Goal: Task Accomplishment & Management: Complete application form

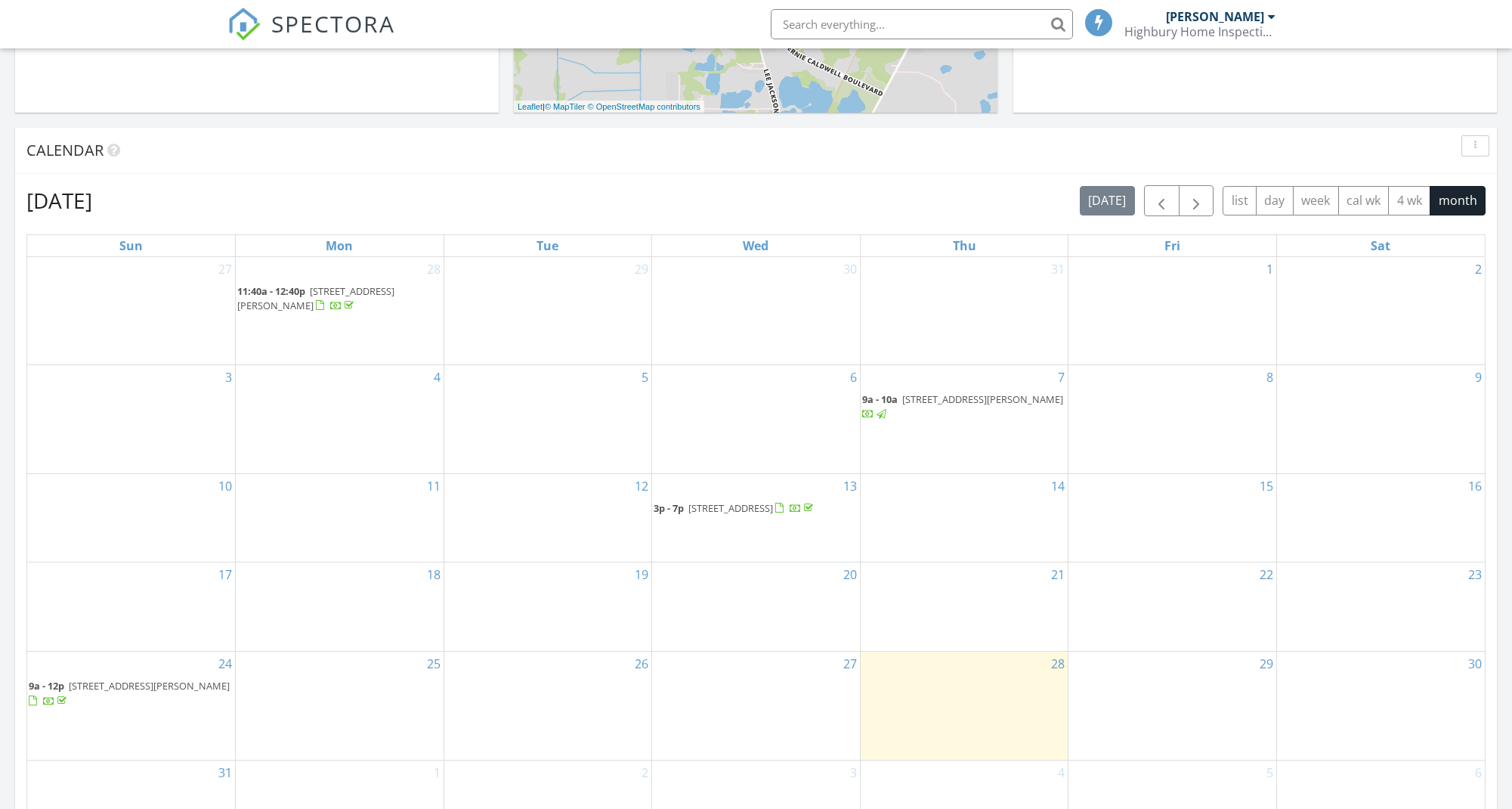
scroll to position [542, 0]
click at [1168, 704] on div "29" at bounding box center [1172, 701] width 208 height 108
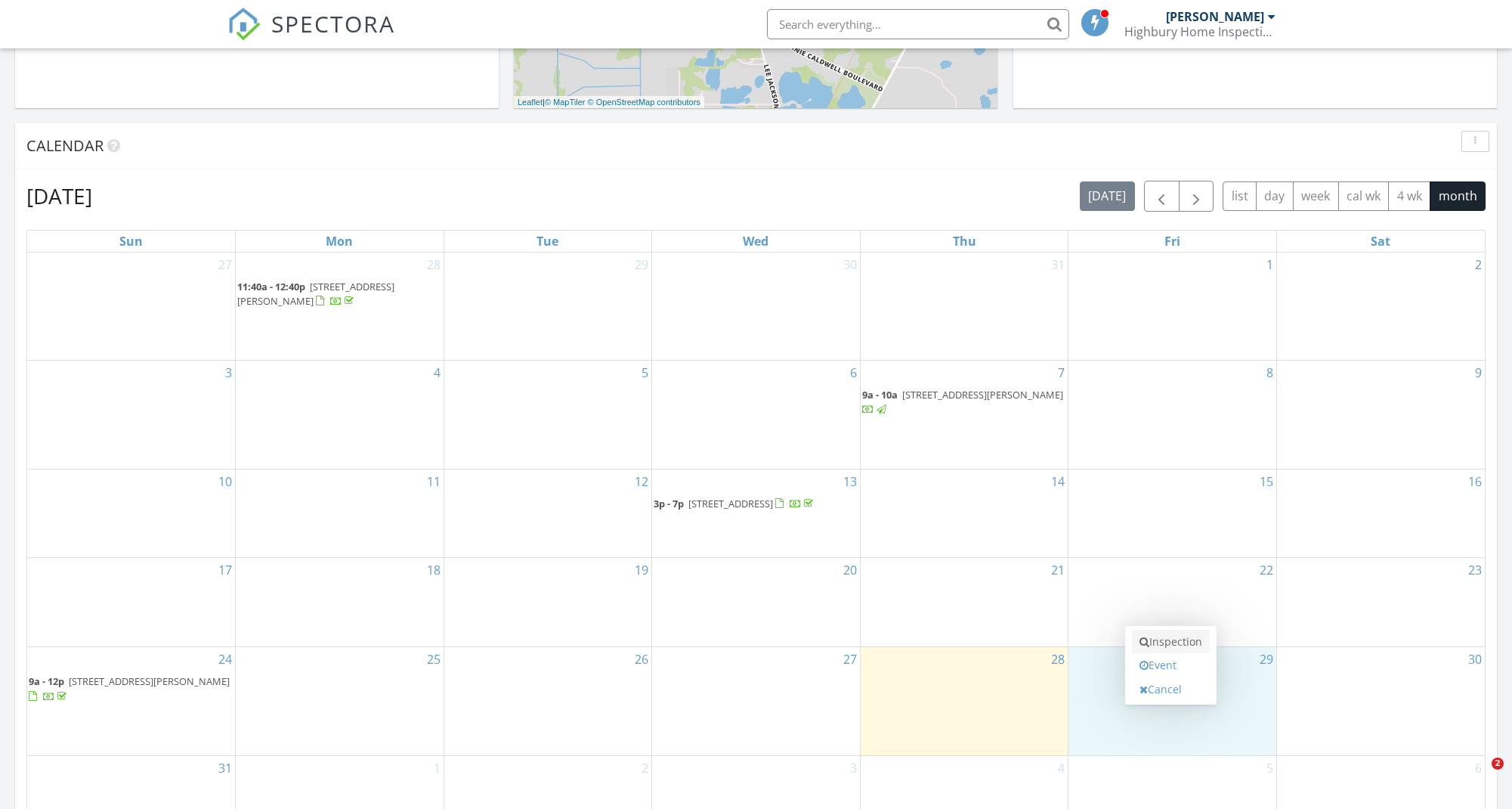
click at [1149, 644] on link "Inspection" at bounding box center [1171, 641] width 78 height 24
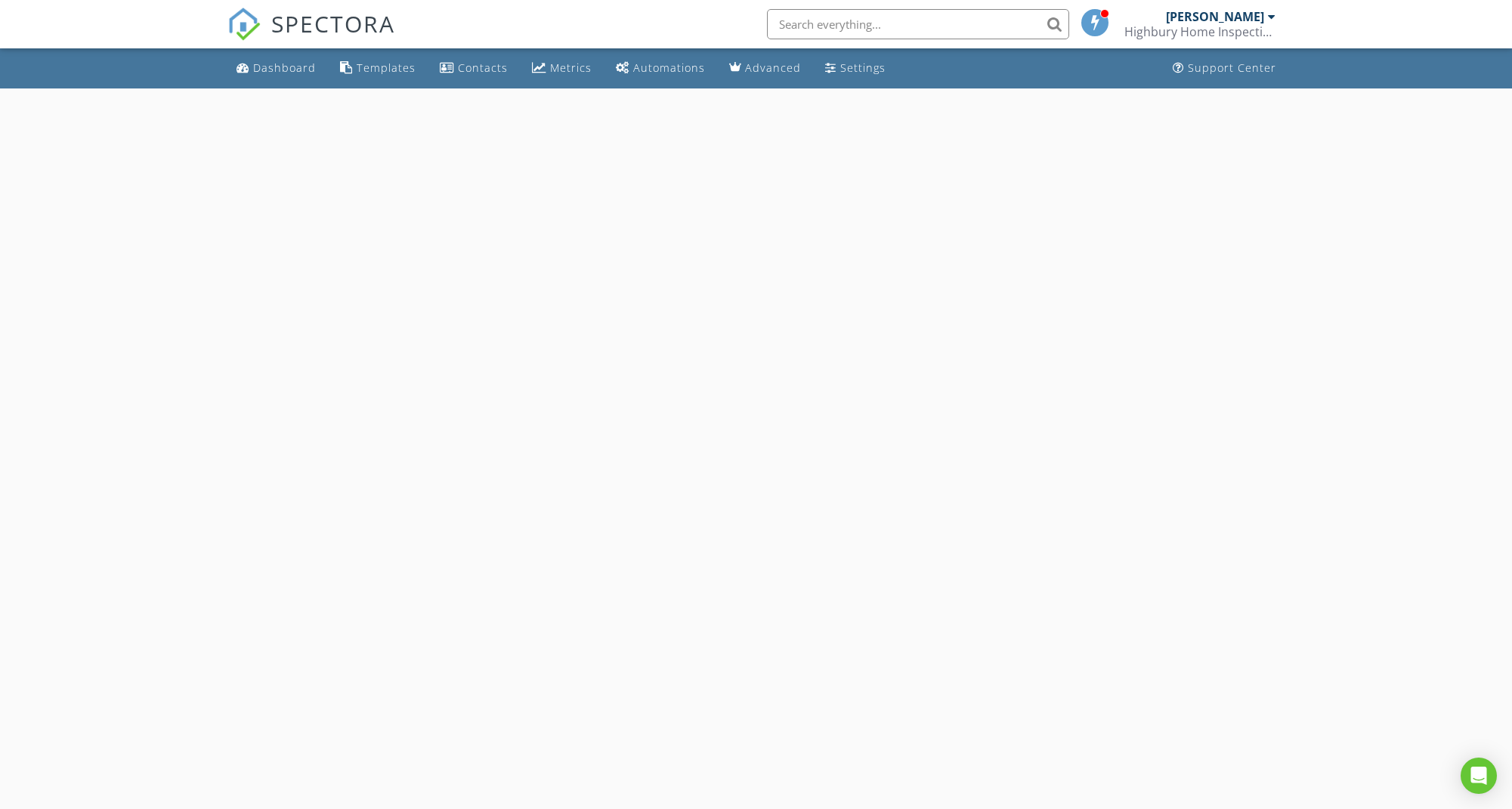
select select "7"
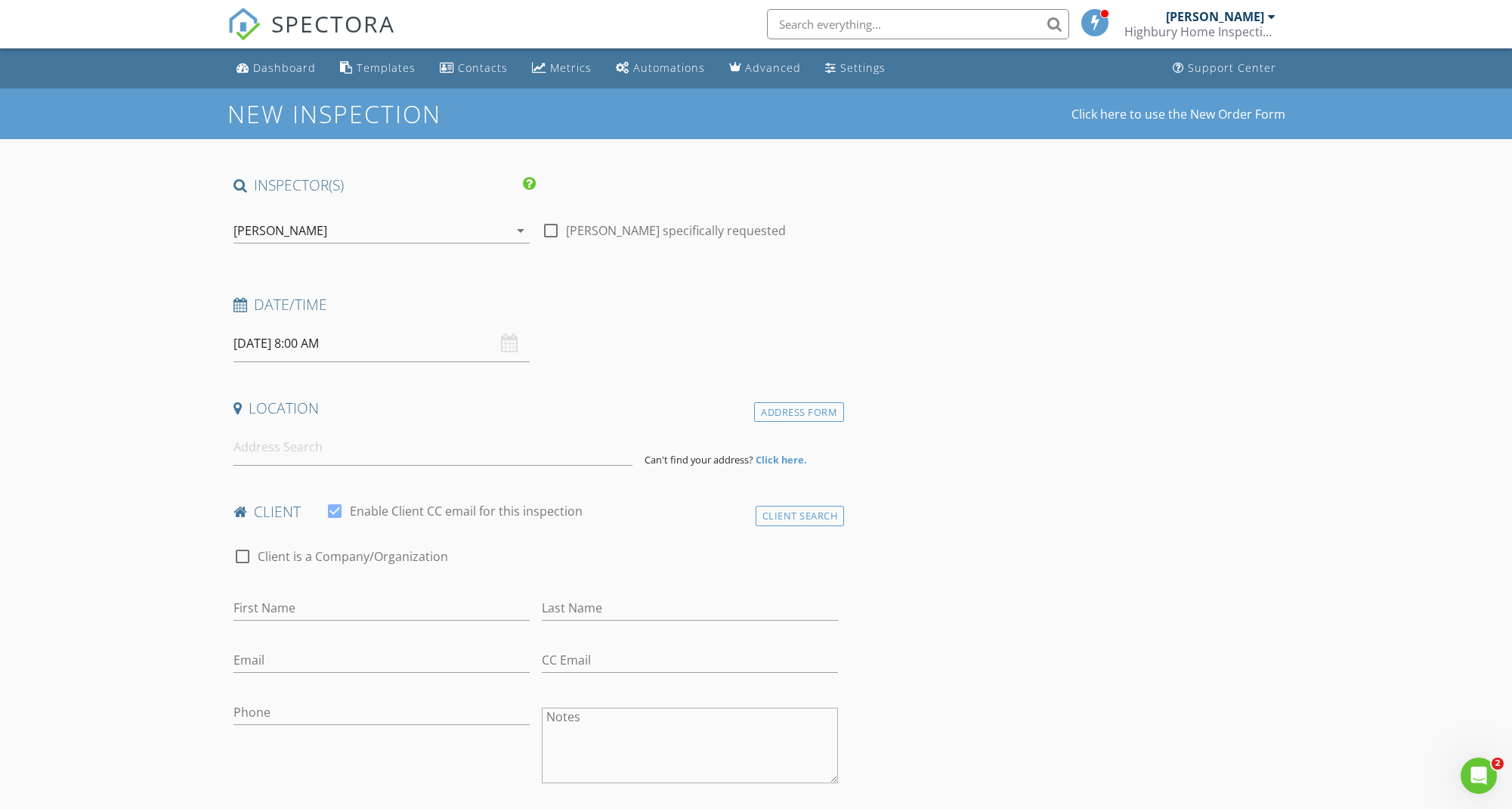
click at [358, 343] on input "08/29/2025 8:00 AM" at bounding box center [382, 343] width 296 height 37
type input "09"
type input "08/29/2025 9:00 AM"
click at [318, 596] on span at bounding box center [321, 593] width 11 height 15
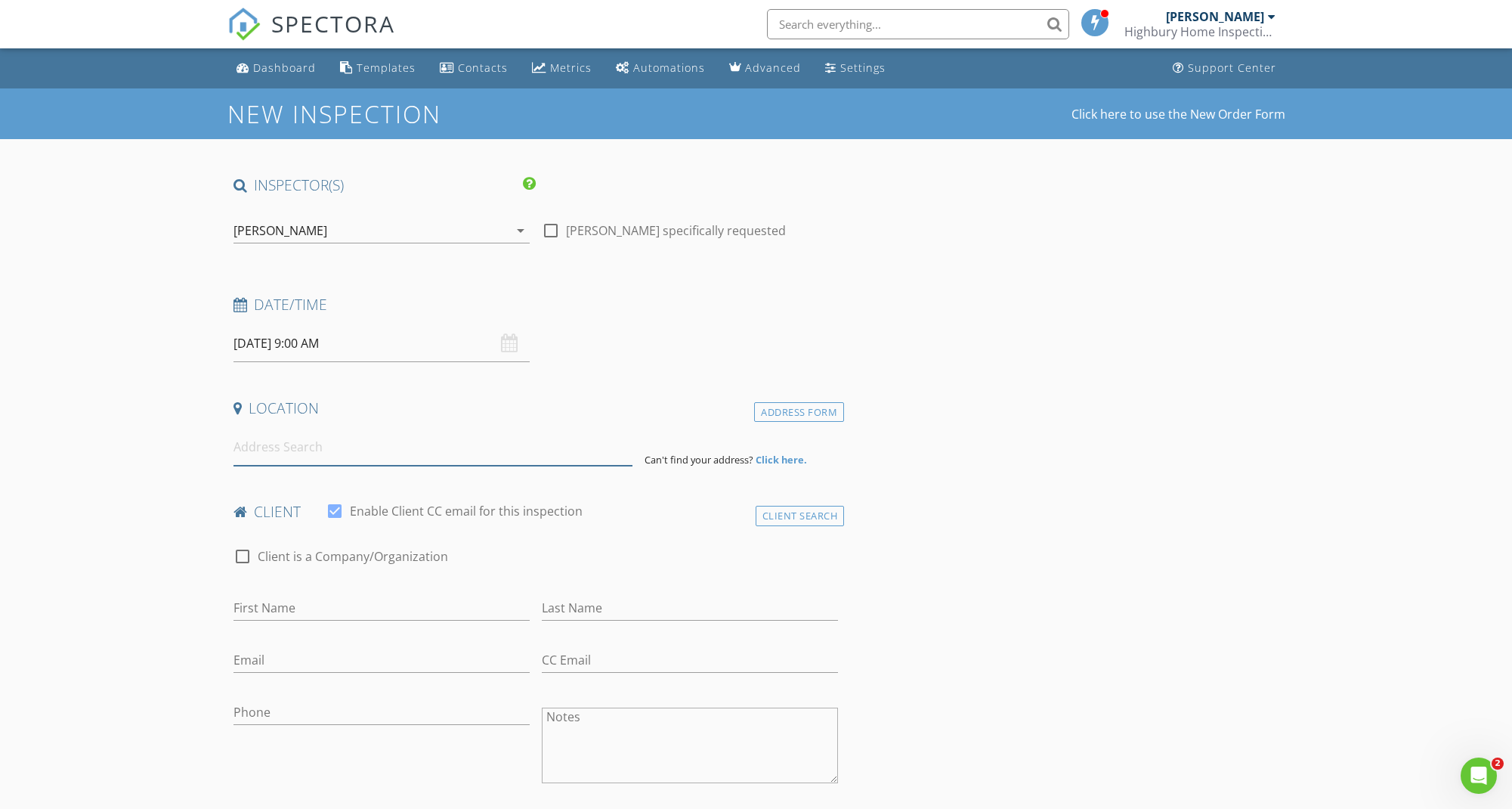
click at [520, 457] on input at bounding box center [433, 446] width 399 height 37
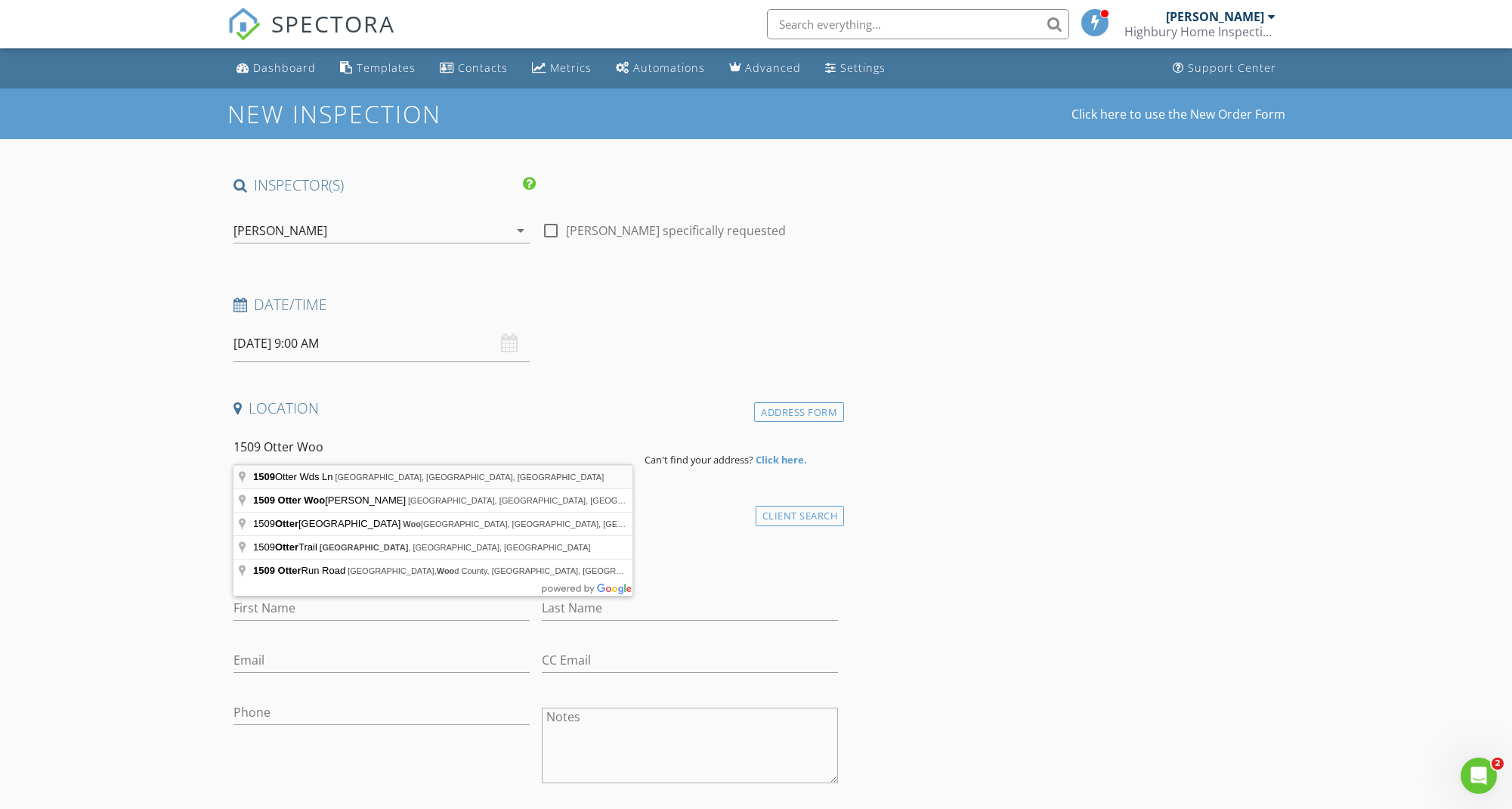
type input "1509 Otter Wds Ln, Auburndale, FL, USA"
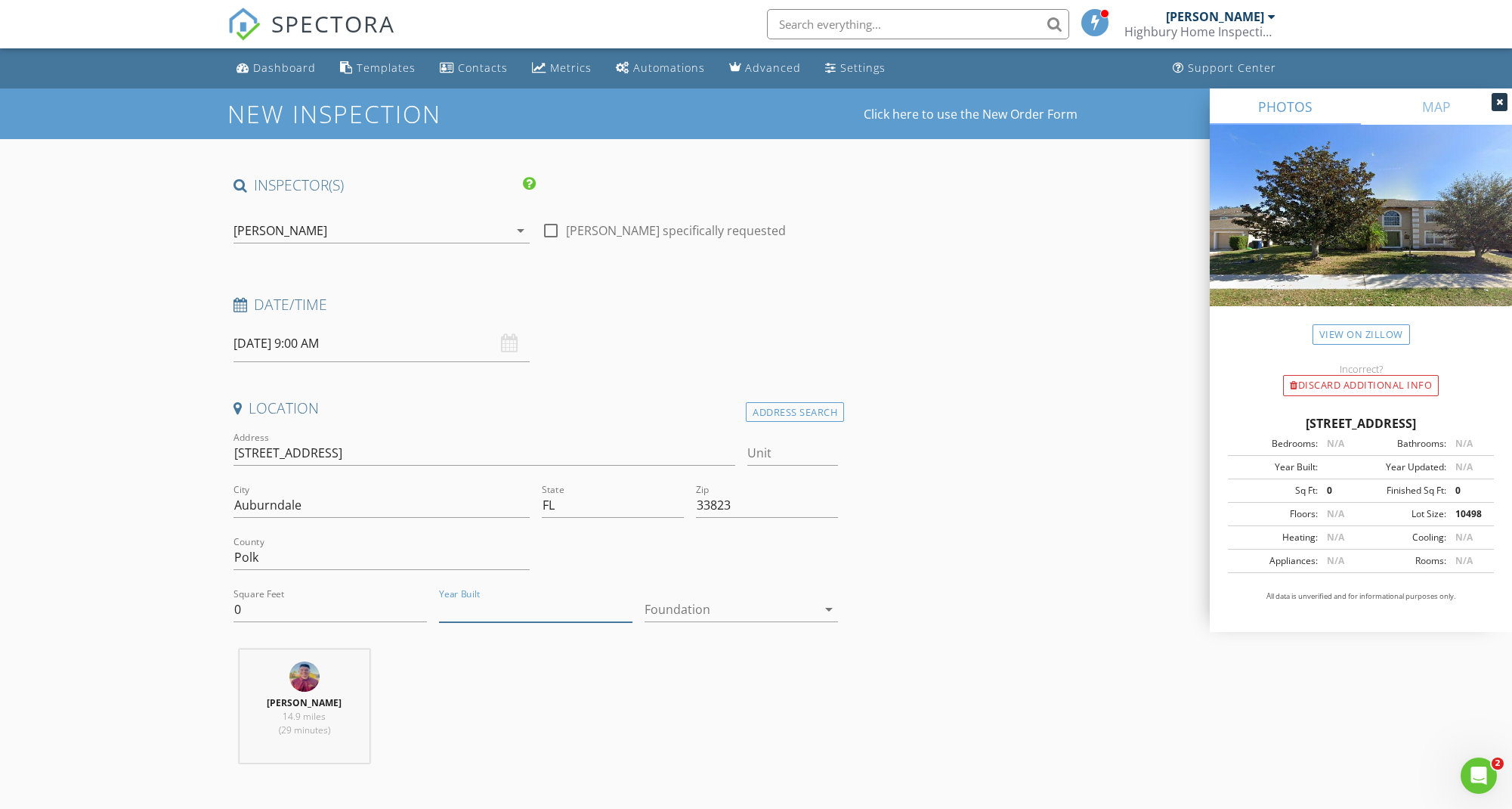
click at [556, 604] on input "Year Built" at bounding box center [535, 609] width 194 height 25
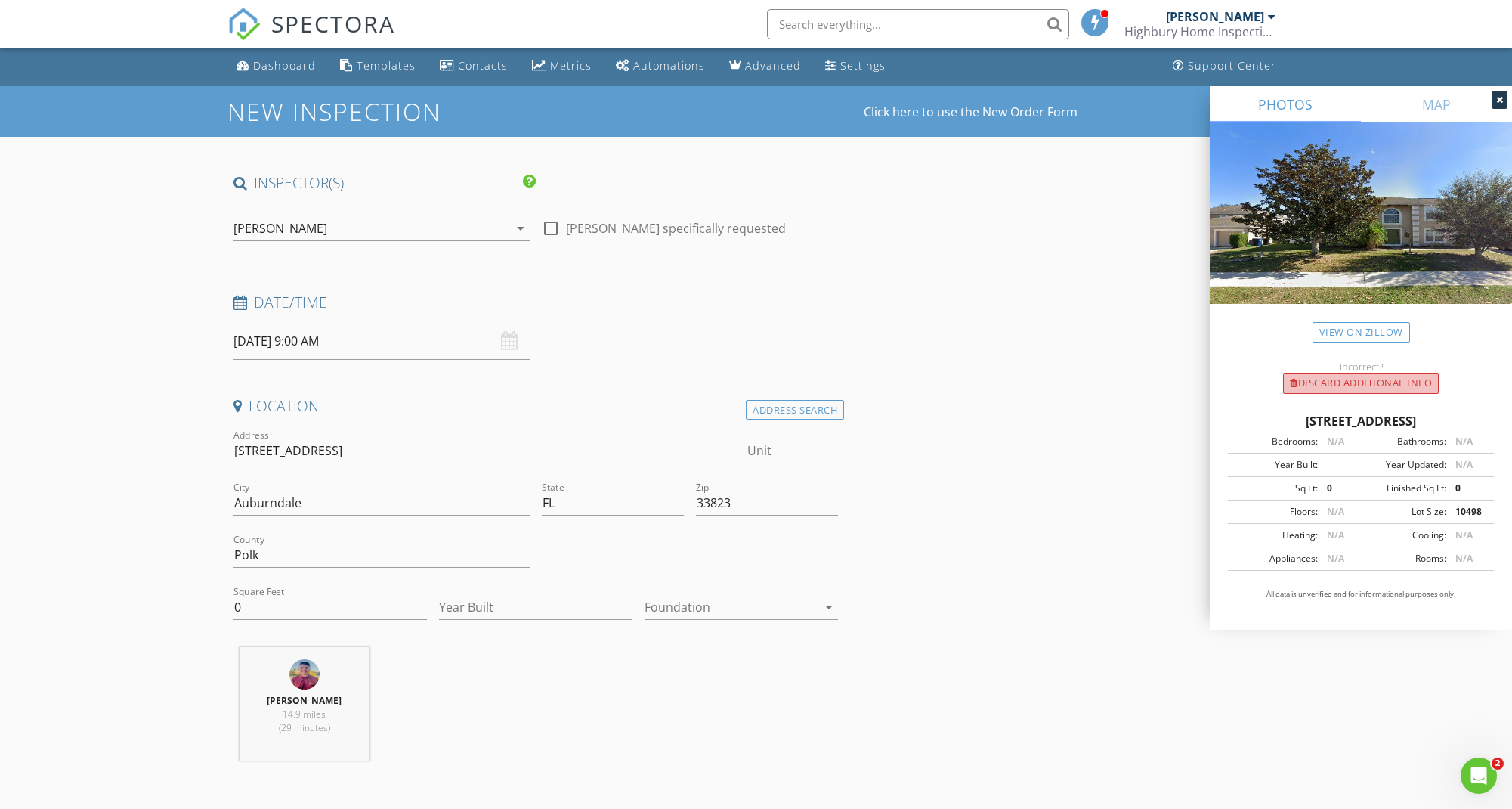
click at [1313, 387] on div "Discard Additional info" at bounding box center [1360, 382] width 155 height 21
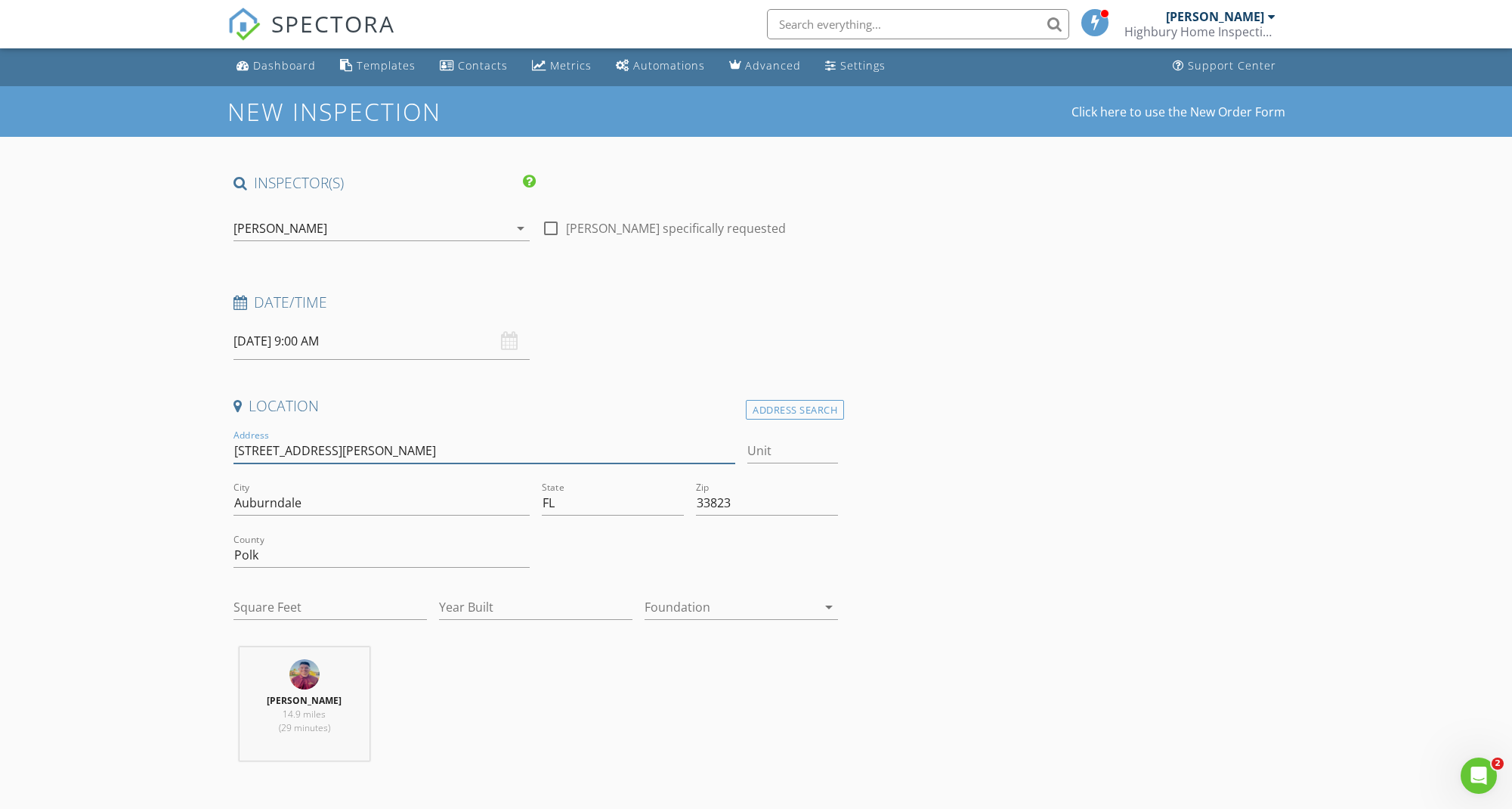
click at [347, 450] on input "1509 Otter Woods Ln" at bounding box center [485, 451] width 502 height 25
type input "[STREET_ADDRESS][PERSON_NAME]"
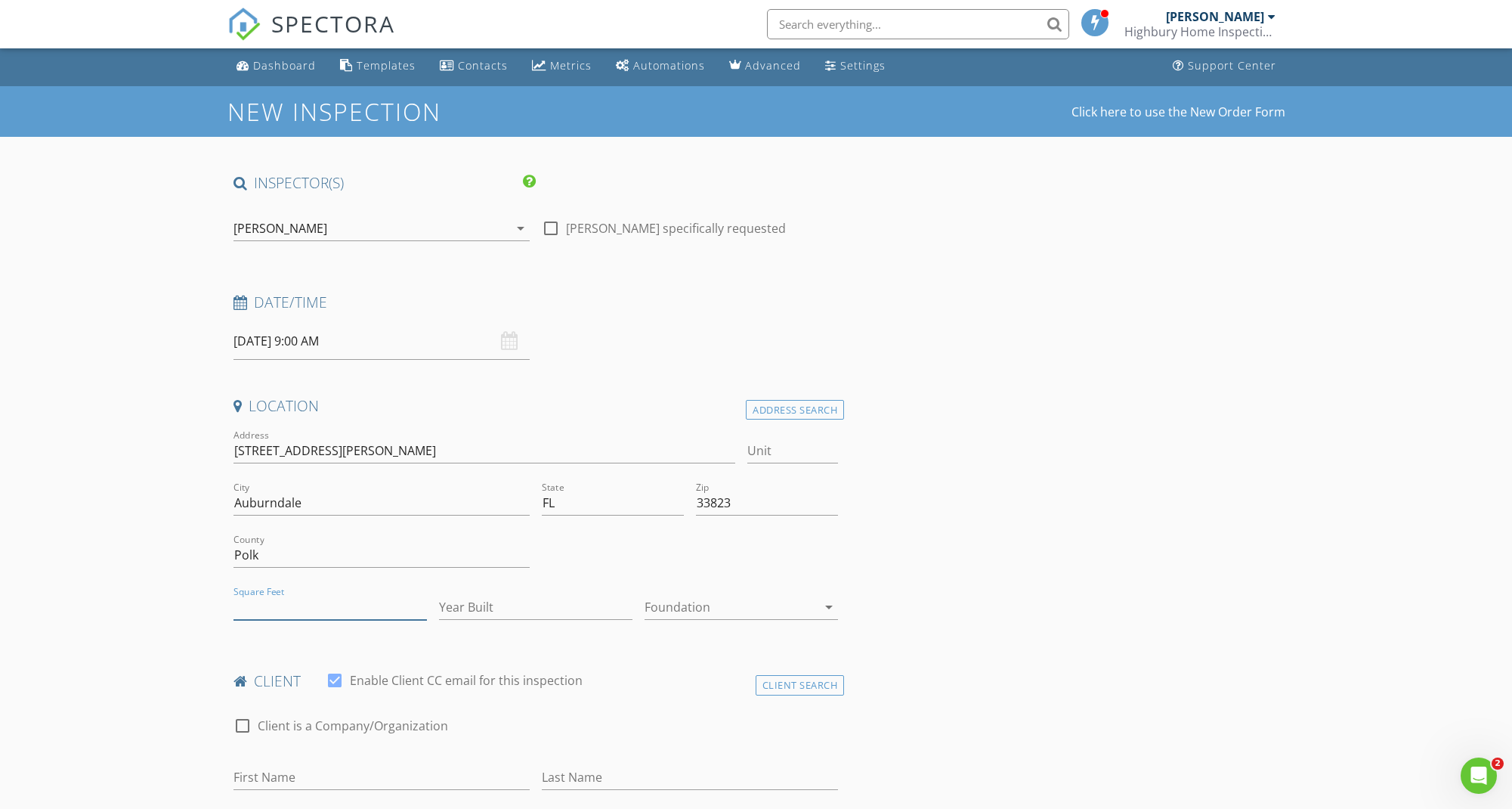
click at [352, 599] on input "Square Feet" at bounding box center [330, 607] width 194 height 25
type input "1819"
click at [474, 605] on input "Year Built" at bounding box center [535, 607] width 194 height 25
type input "2025"
click at [704, 604] on div at bounding box center [730, 606] width 172 height 24
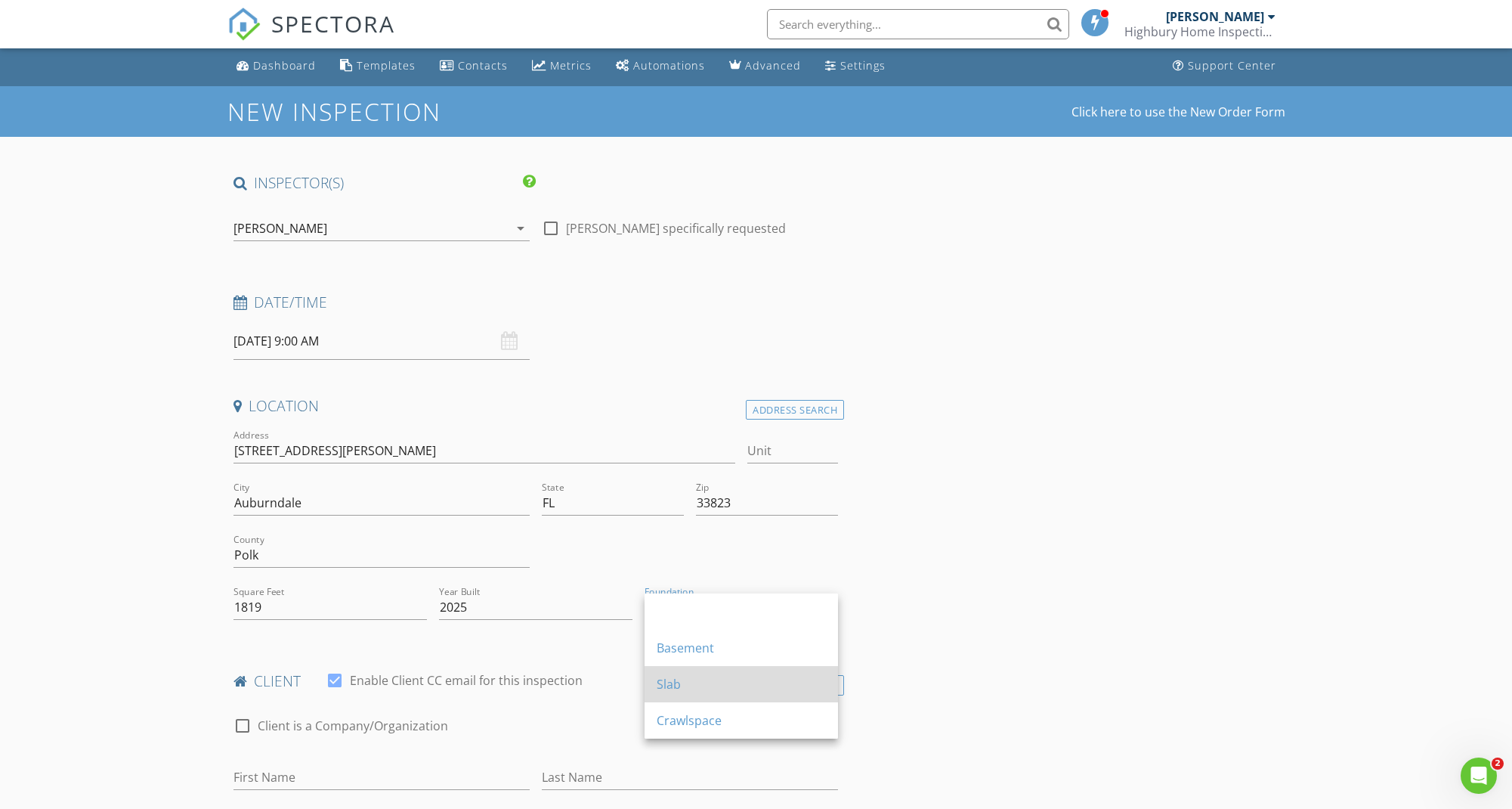
click at [702, 683] on div "Slab" at bounding box center [741, 684] width 170 height 18
drag, startPoint x: 1145, startPoint y: 594, endPoint x: 1126, endPoint y: 597, distance: 19.2
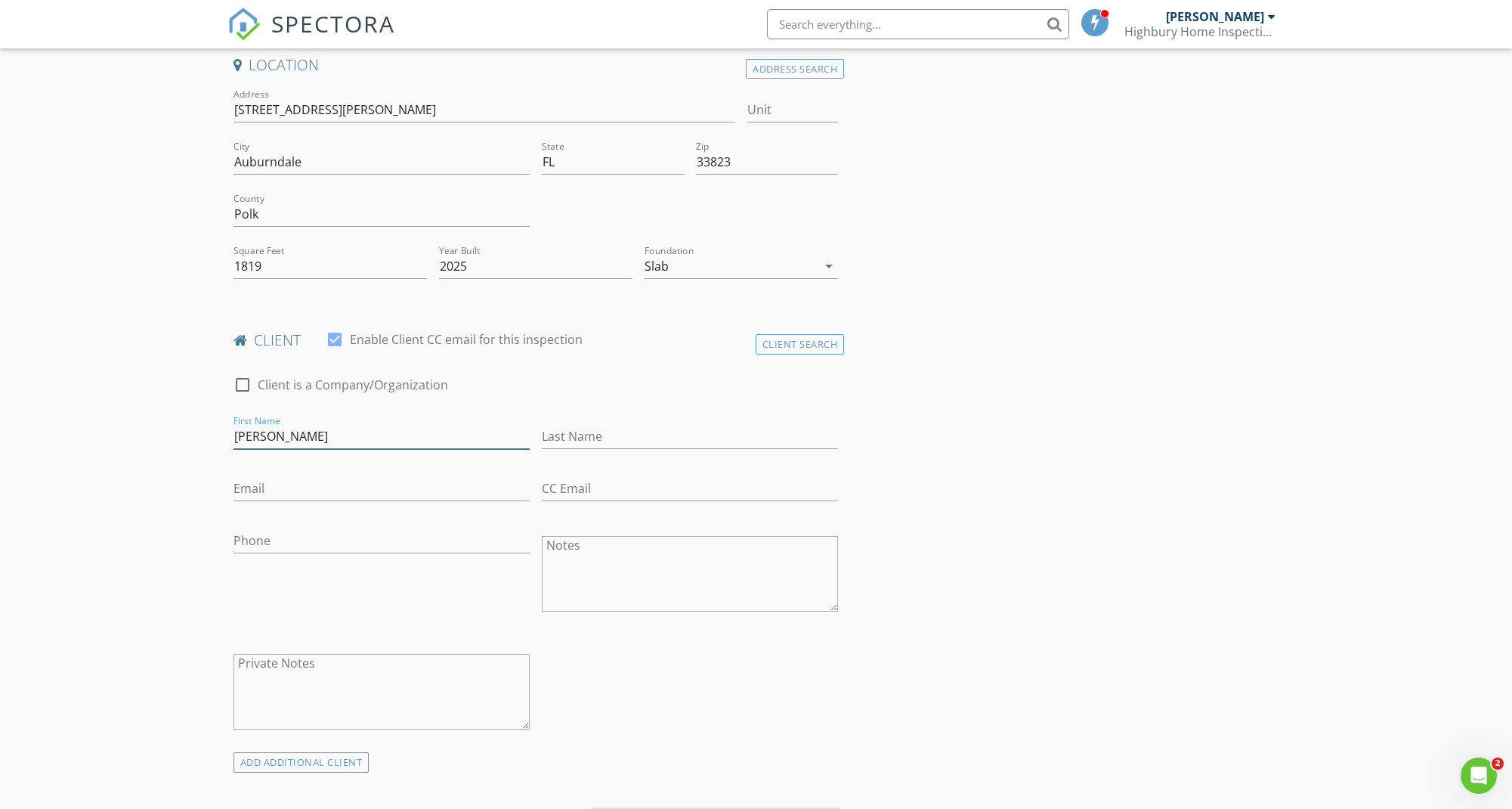
scroll to position [344, 0]
type input "Sharleen"
type input "Ramirez"
type input "[EMAIL_ADDRESS][DOMAIN_NAME]"
drag, startPoint x: 329, startPoint y: 438, endPoint x: 228, endPoint y: 437, distance: 101.0
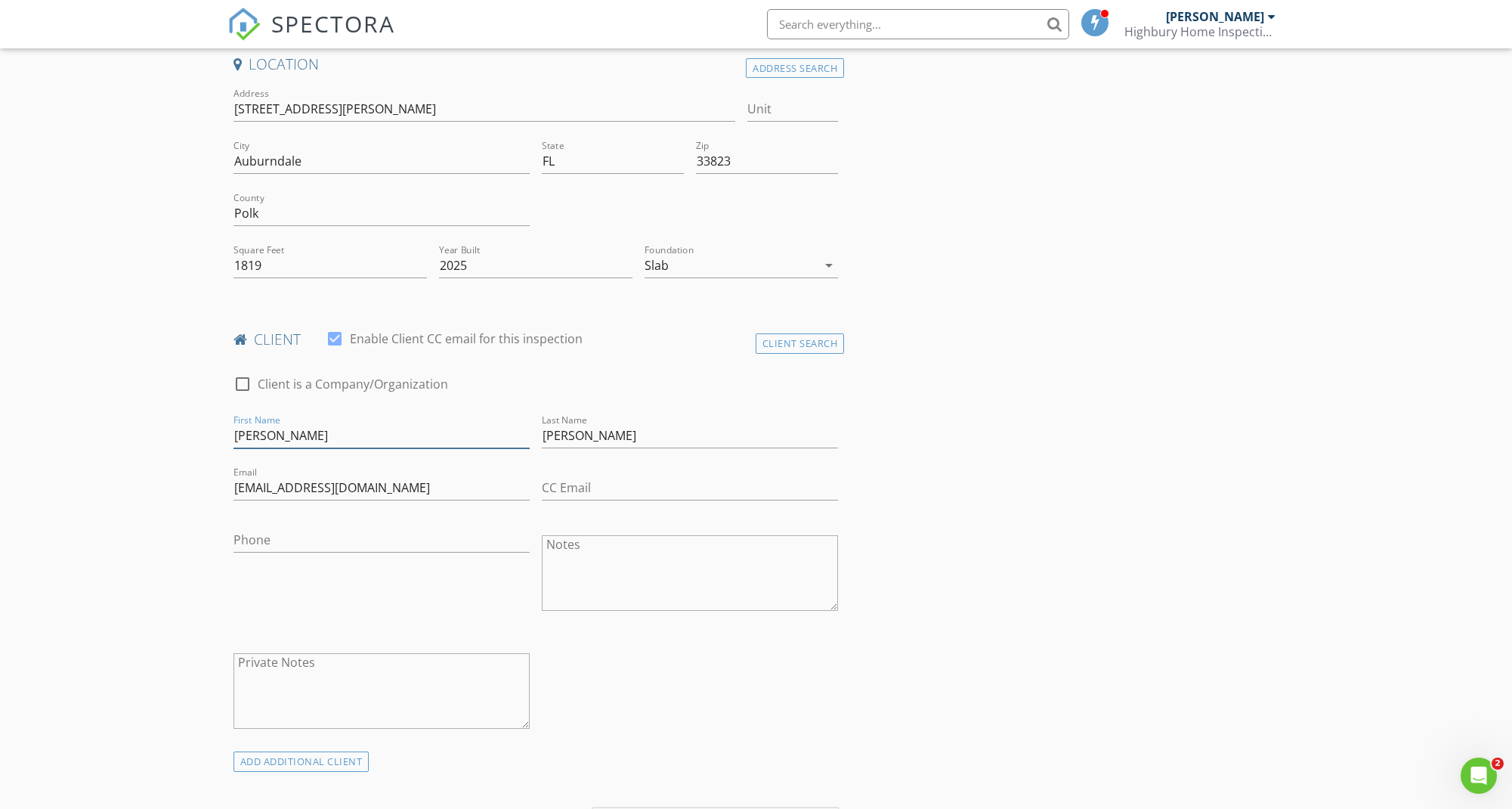
type input "Jorge"
drag, startPoint x: 590, startPoint y: 441, endPoint x: 539, endPoint y: 437, distance: 51.2
click at [539, 437] on div "Last Name Ramirez" at bounding box center [689, 437] width 308 height 52
type input "Correa"
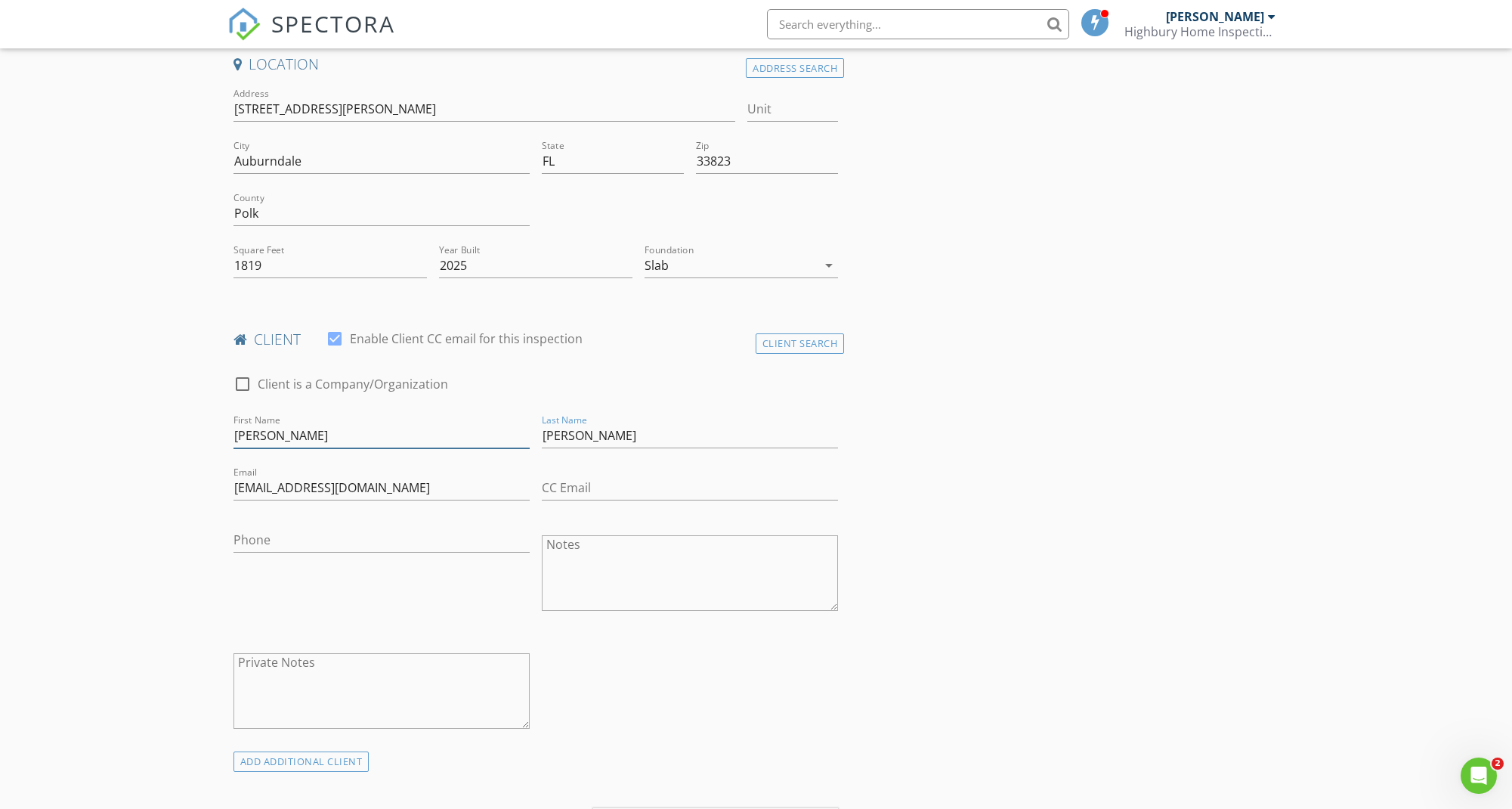
click at [370, 437] on input "Jorge" at bounding box center [382, 436] width 296 height 25
type input "[PERSON_NAME]"
click at [607, 436] on input "Correa" at bounding box center [690, 436] width 296 height 25
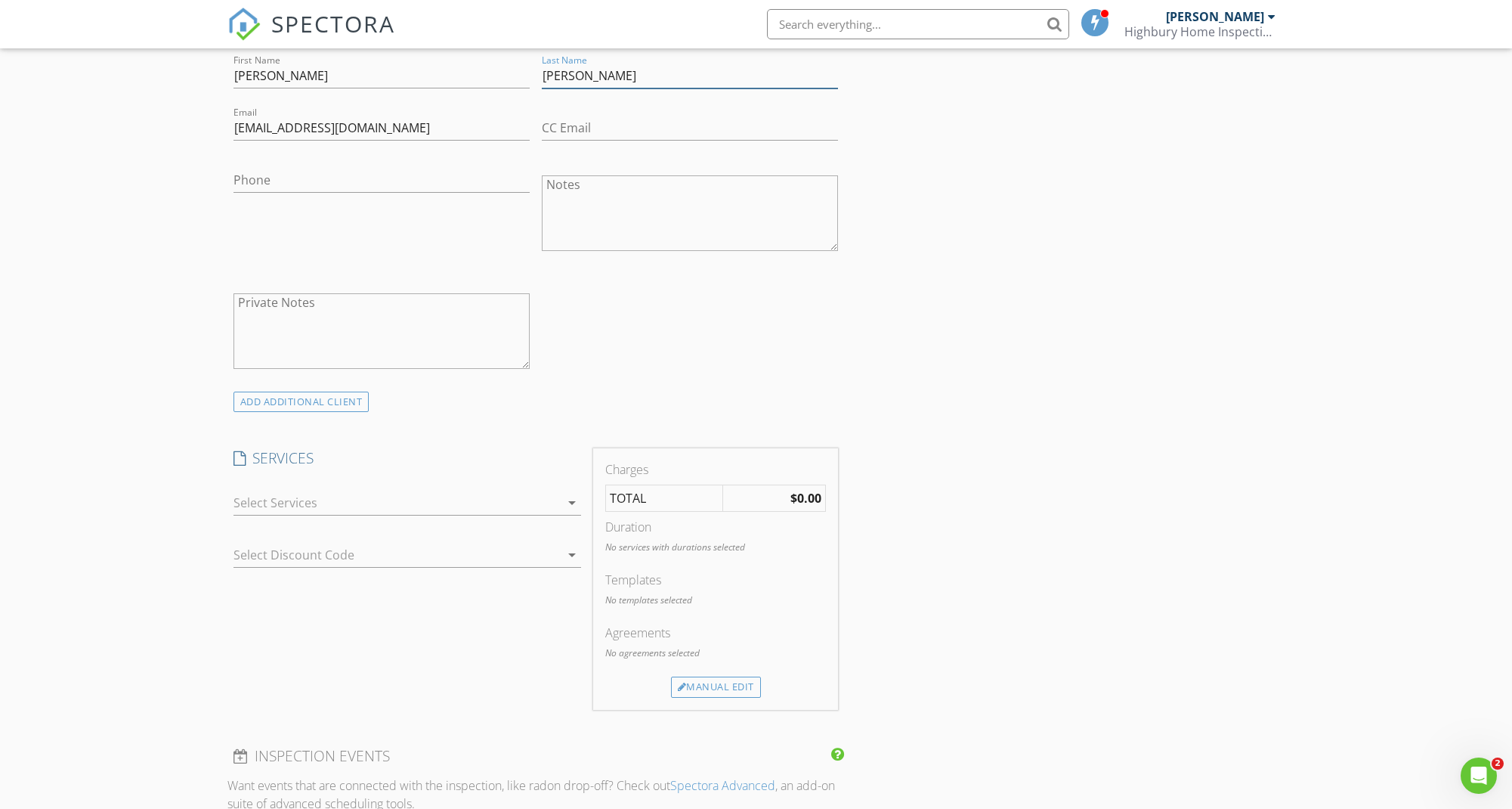
scroll to position [706, 0]
type input "[PERSON_NAME]"
click at [359, 502] on div at bounding box center [396, 500] width 327 height 24
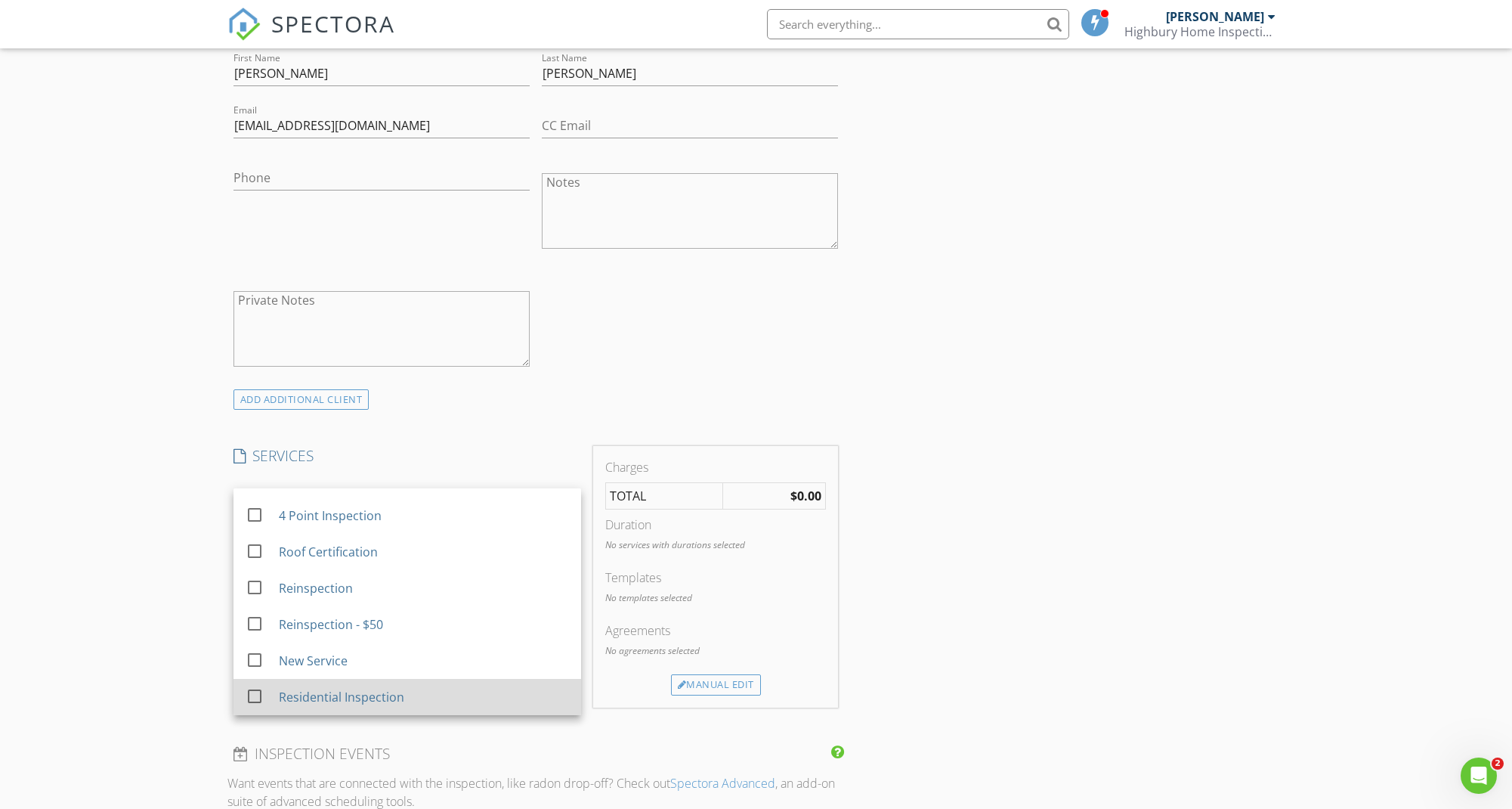
scroll to position [27, 0]
click at [262, 688] on div at bounding box center [254, 696] width 26 height 26
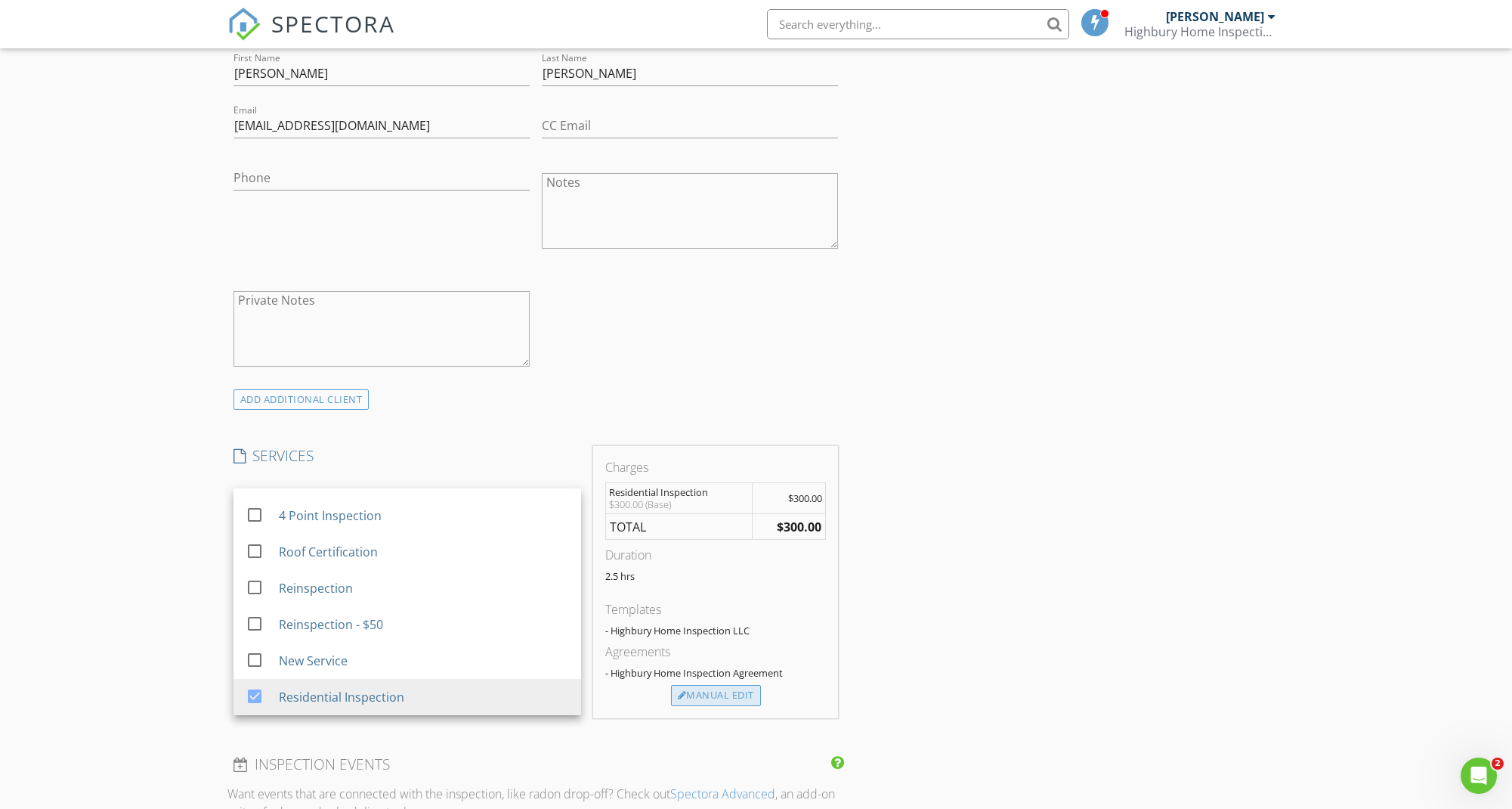
click at [727, 695] on div "Manual Edit" at bounding box center [716, 694] width 90 height 21
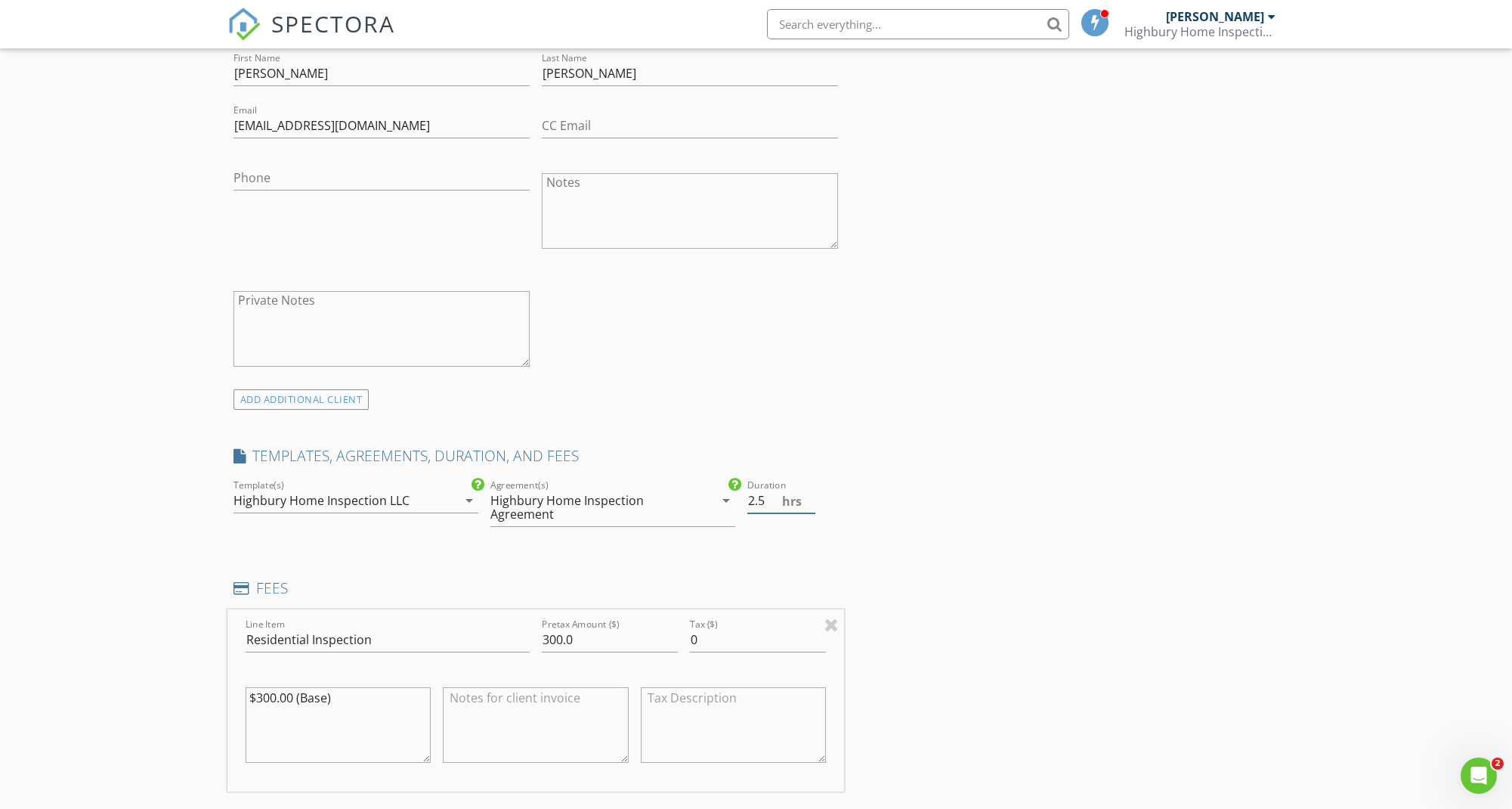
type input "3"
click at [809, 494] on input "3" at bounding box center [781, 501] width 68 height 25
click at [557, 638] on input "300.0" at bounding box center [610, 639] width 136 height 25
type input "350.0"
click at [269, 693] on textarea "$300.00 (Base)" at bounding box center [338, 724] width 186 height 76
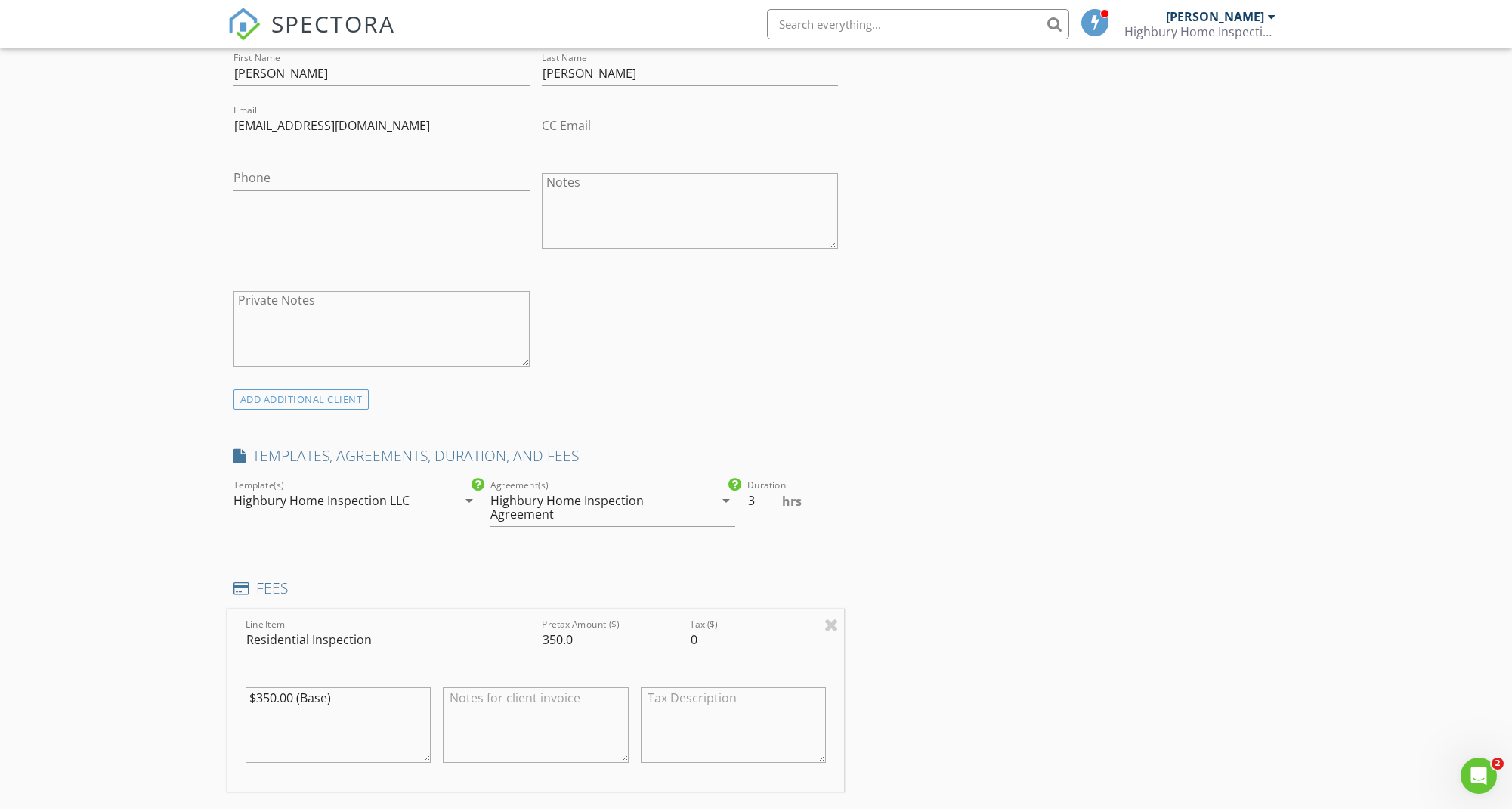
drag, startPoint x: 333, startPoint y: 700, endPoint x: 300, endPoint y: 701, distance: 33.0
click at [300, 701] on textarea "$350.00 (Base)" at bounding box center [338, 724] width 186 height 76
type textarea "$350.00"
click at [965, 668] on div "INSPECTOR(S) check_box George Smyth PRIMARY George Smyth arrow_drop_down check_…" at bounding box center [756, 787] width 1057 height 2637
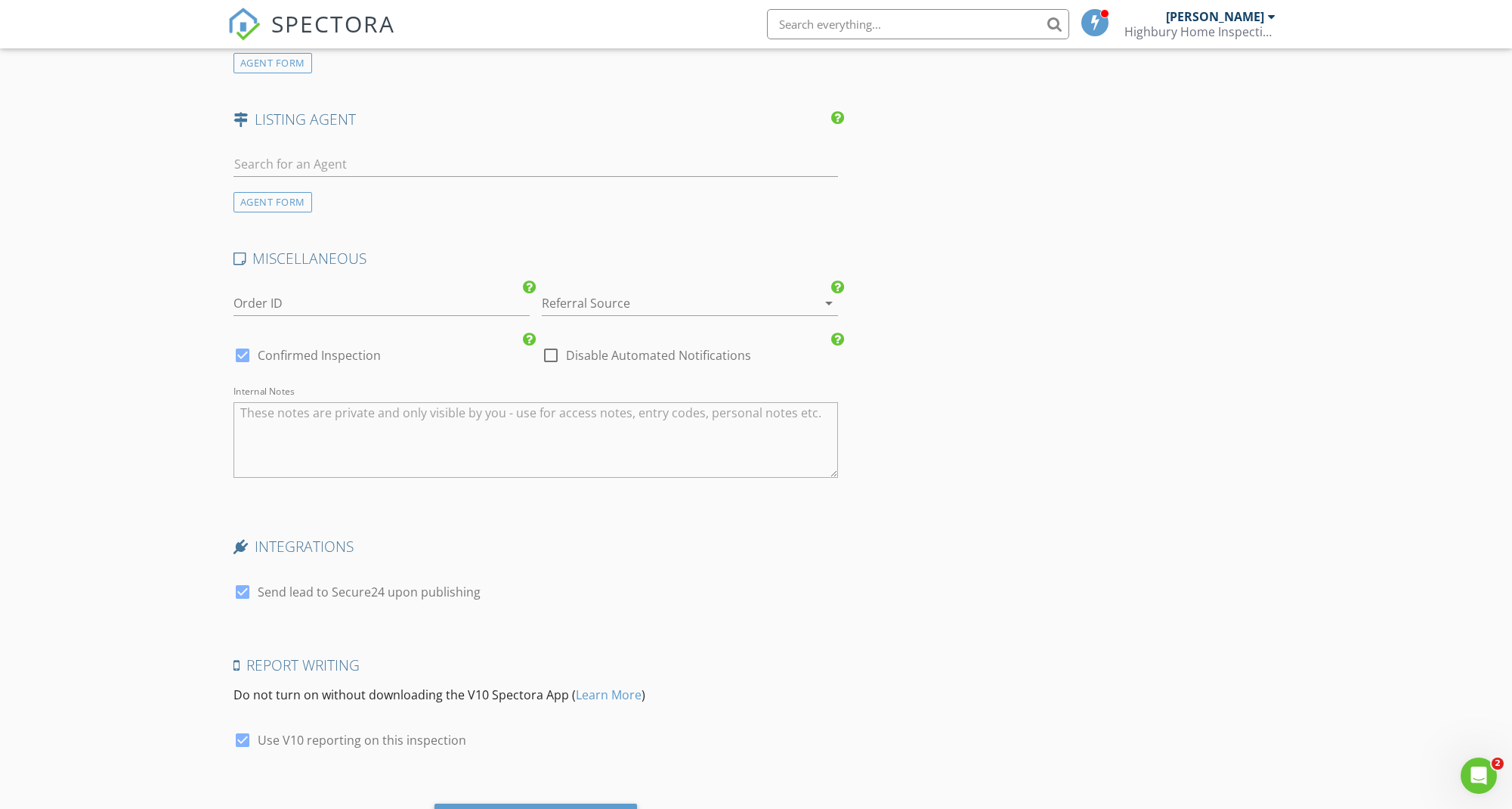
scroll to position [1958, 0]
click at [244, 587] on div at bounding box center [242, 590] width 26 height 26
checkbox input "false"
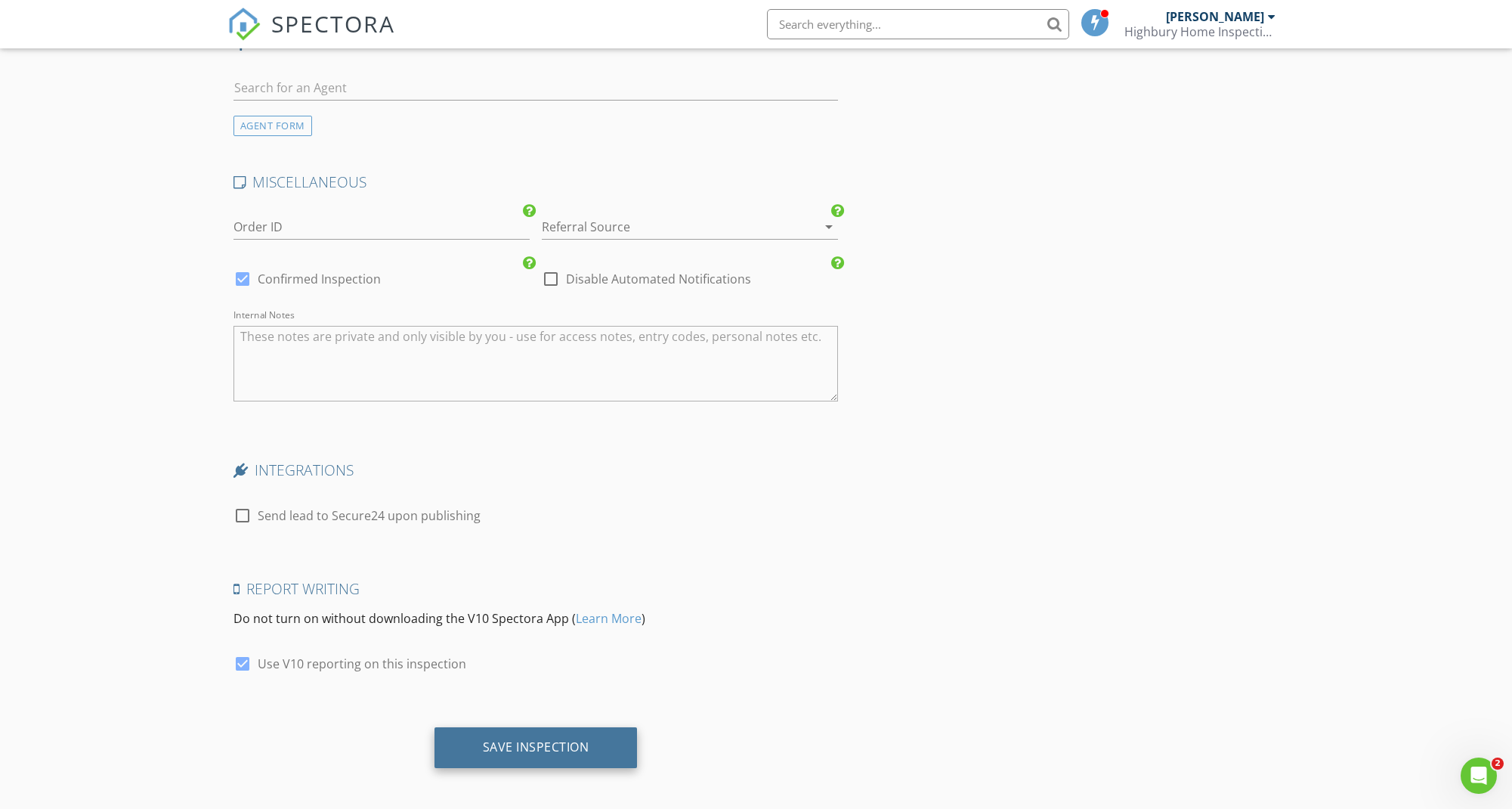
scroll to position [2033, 0]
click at [555, 740] on div "Save Inspection" at bounding box center [536, 747] width 106 height 15
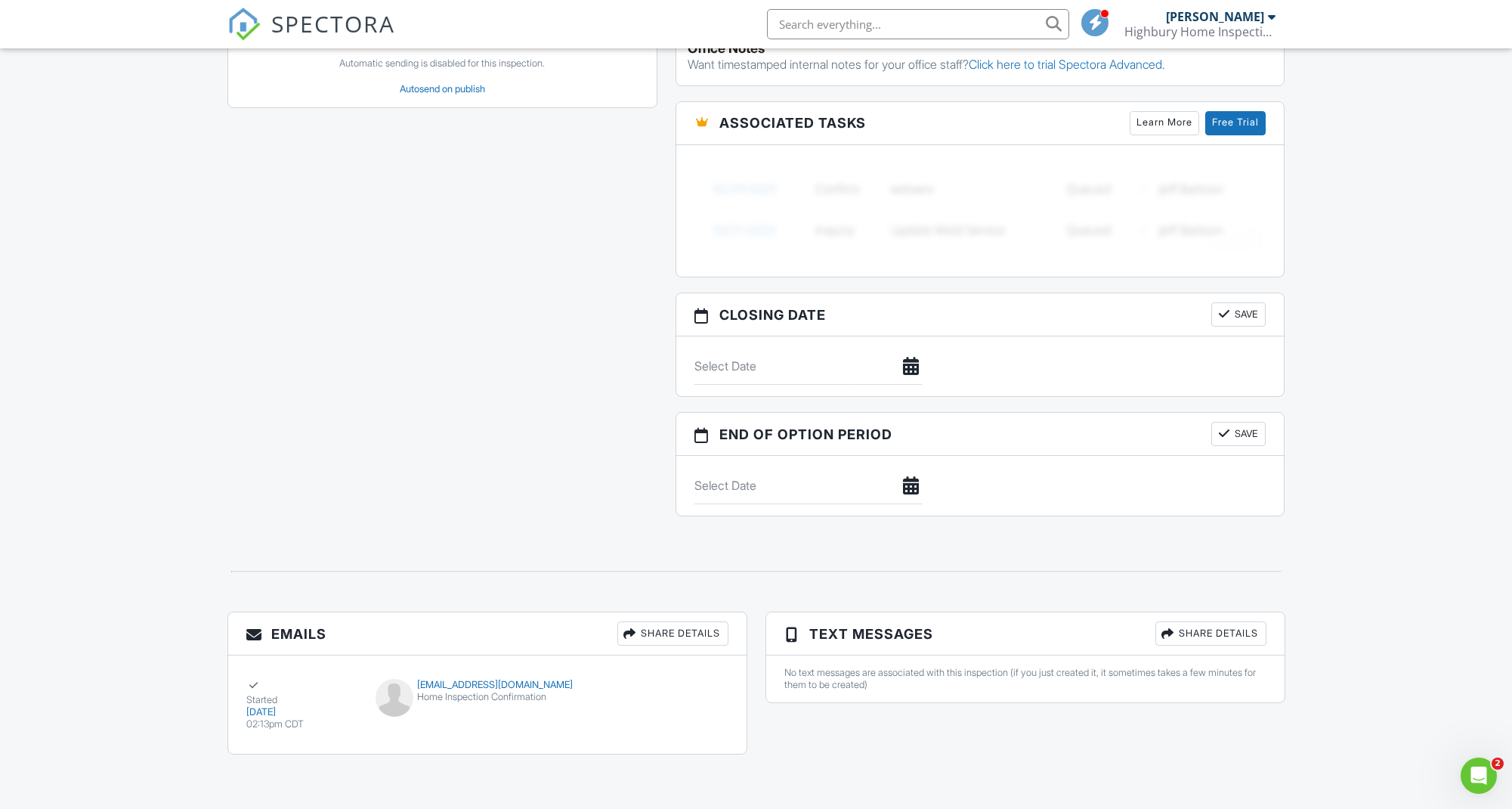
scroll to position [1166, 0]
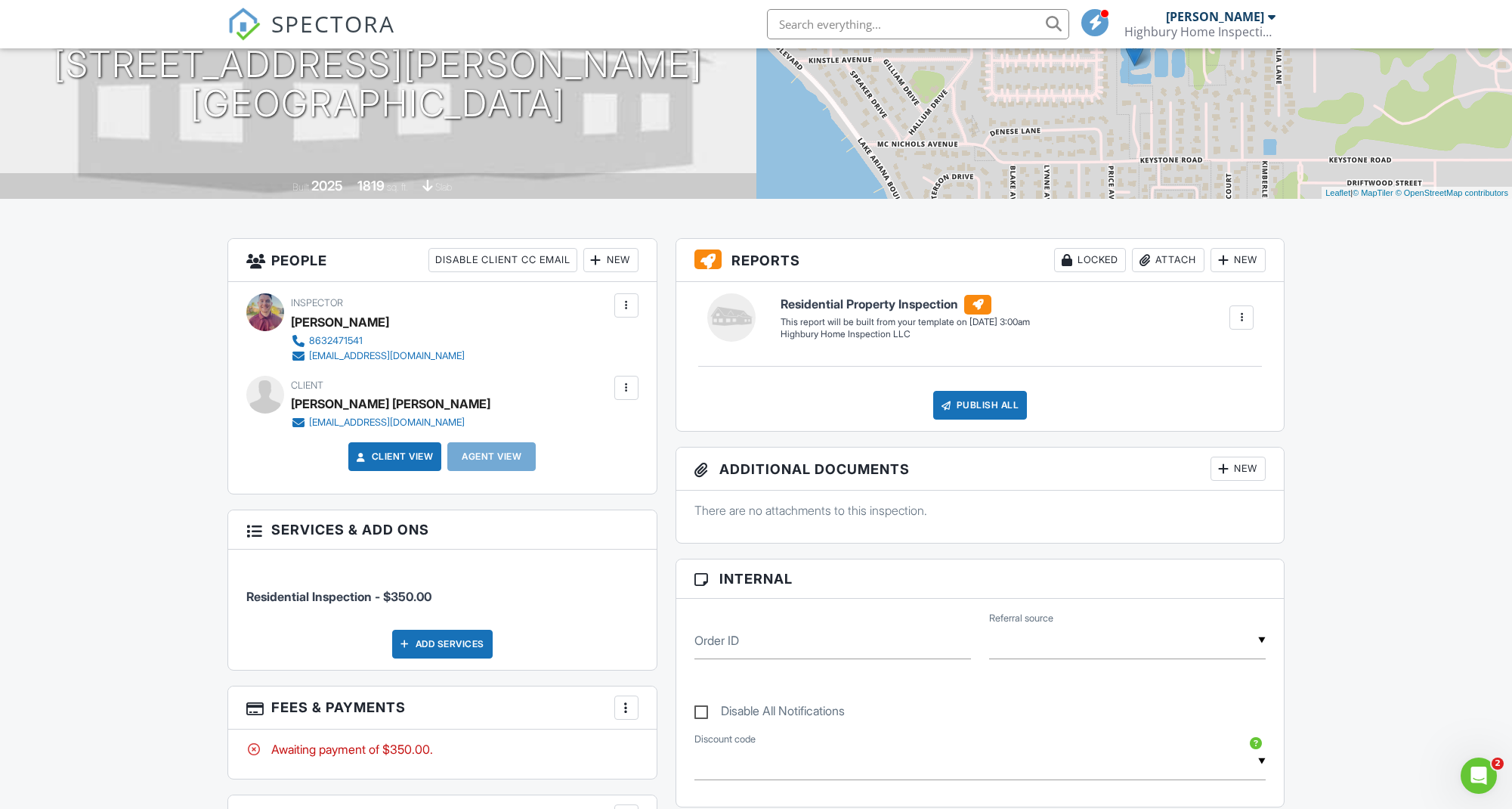
scroll to position [165, 0]
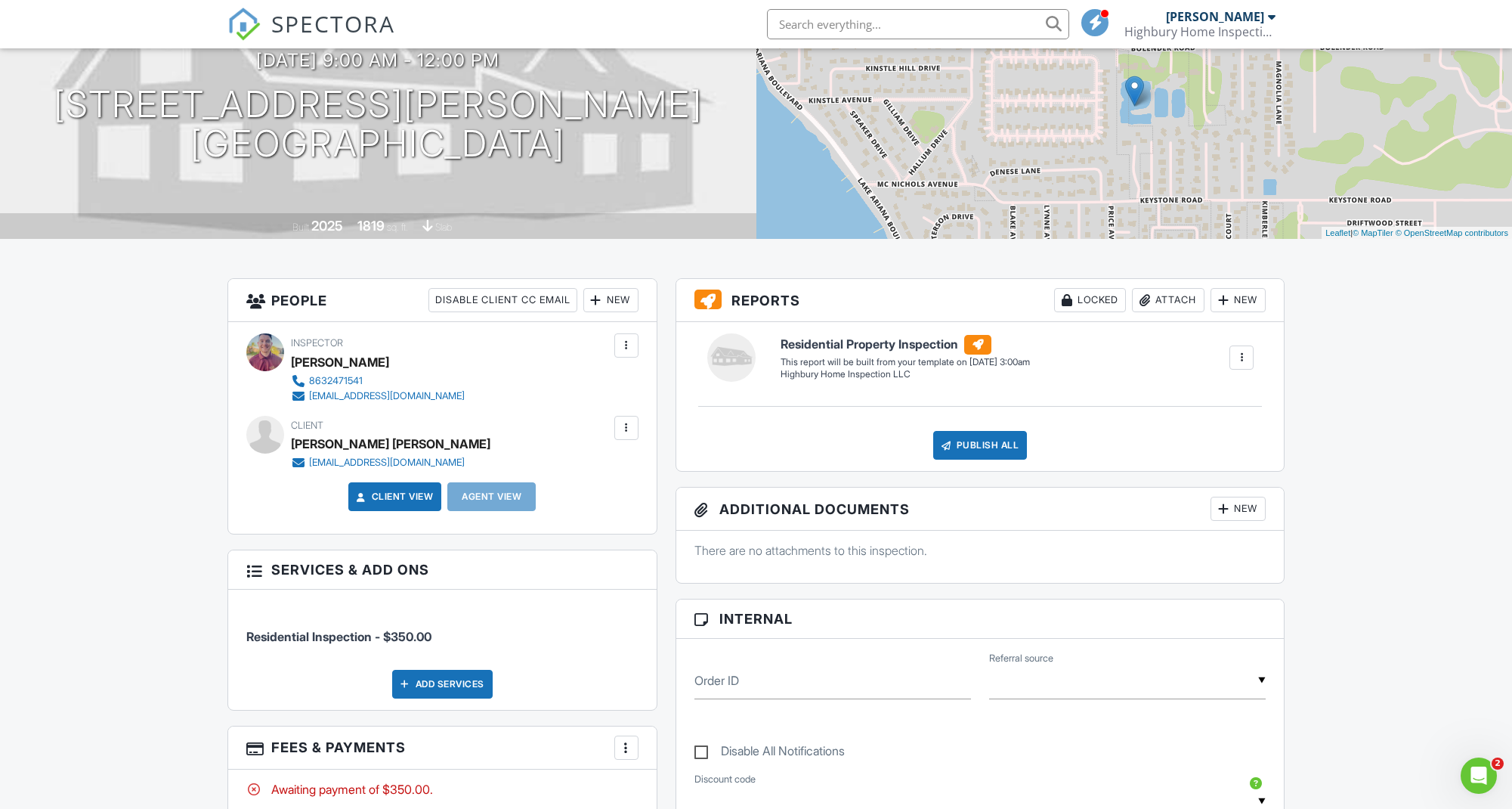
click at [1249, 360] on div at bounding box center [1241, 358] width 15 height 15
click at [1209, 404] on div "Build Now" at bounding box center [1210, 401] width 73 height 18
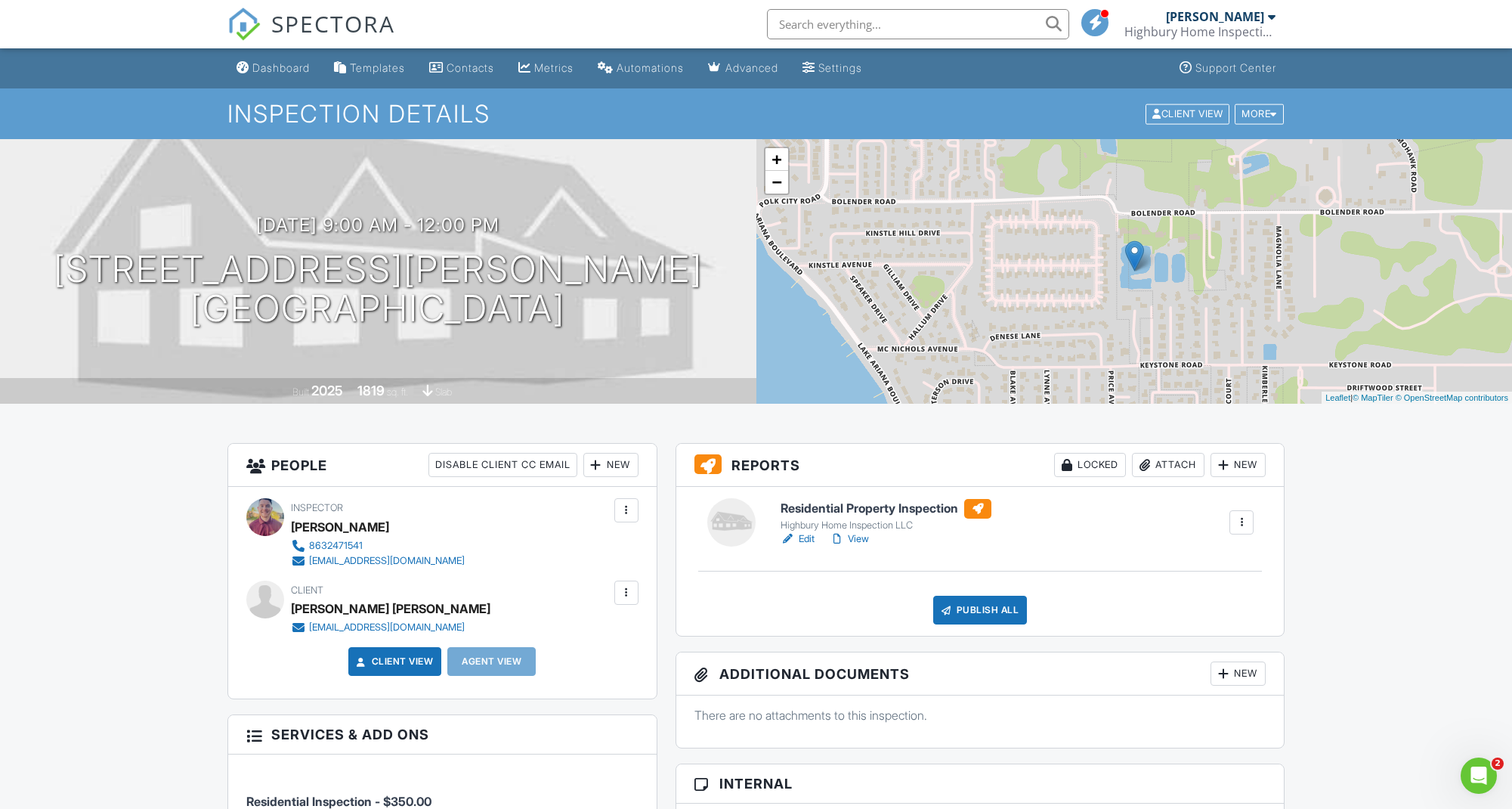
click at [1242, 513] on div at bounding box center [1241, 522] width 24 height 24
click at [928, 510] on h6 "Residential Property Inspection" at bounding box center [886, 509] width 211 height 20
click at [744, 392] on div at bounding box center [738, 390] width 23 height 23
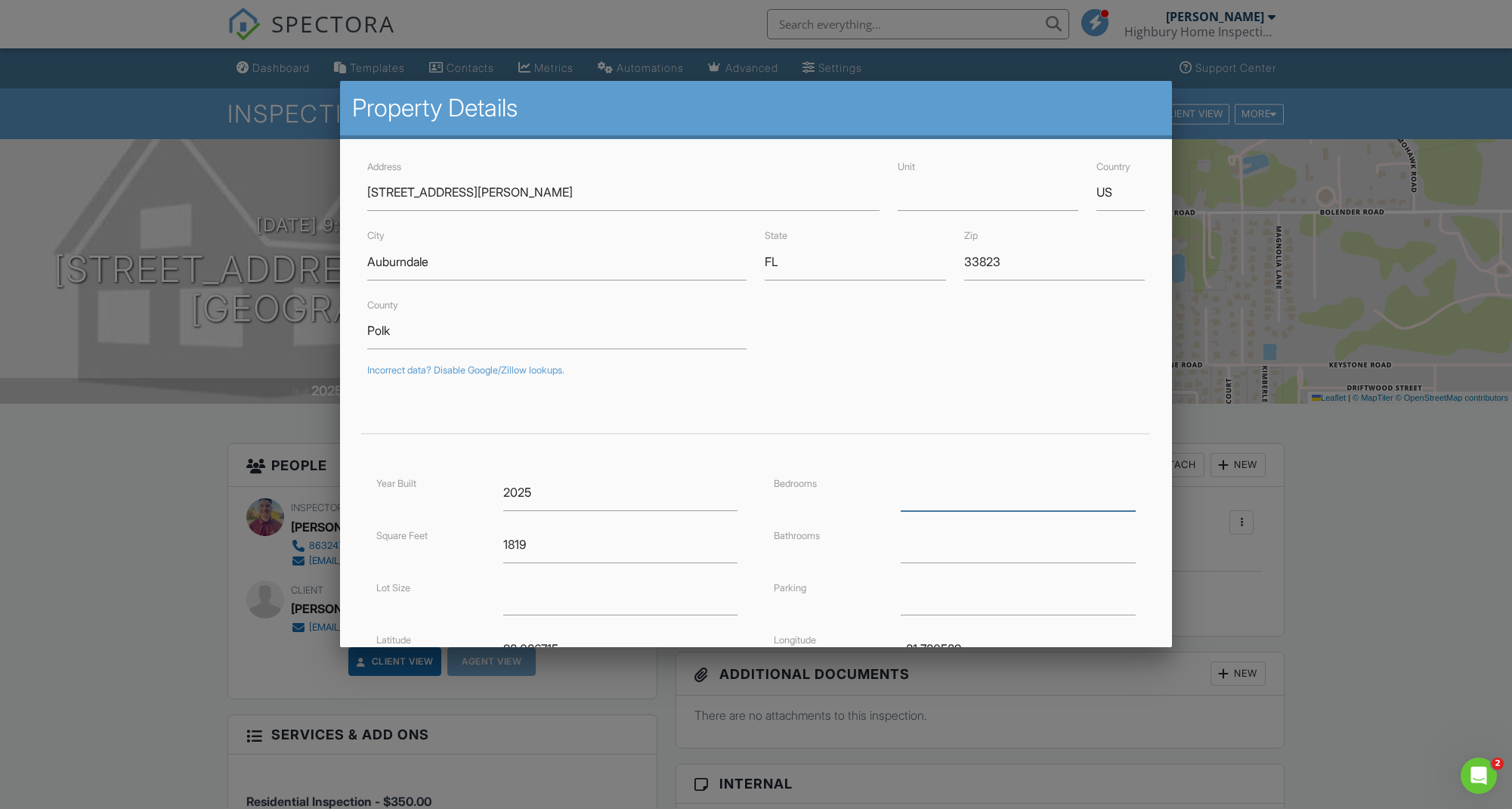
click at [942, 496] on input "number" at bounding box center [1017, 492] width 235 height 37
type input "4"
click at [926, 545] on input "number" at bounding box center [1017, 545] width 235 height 37
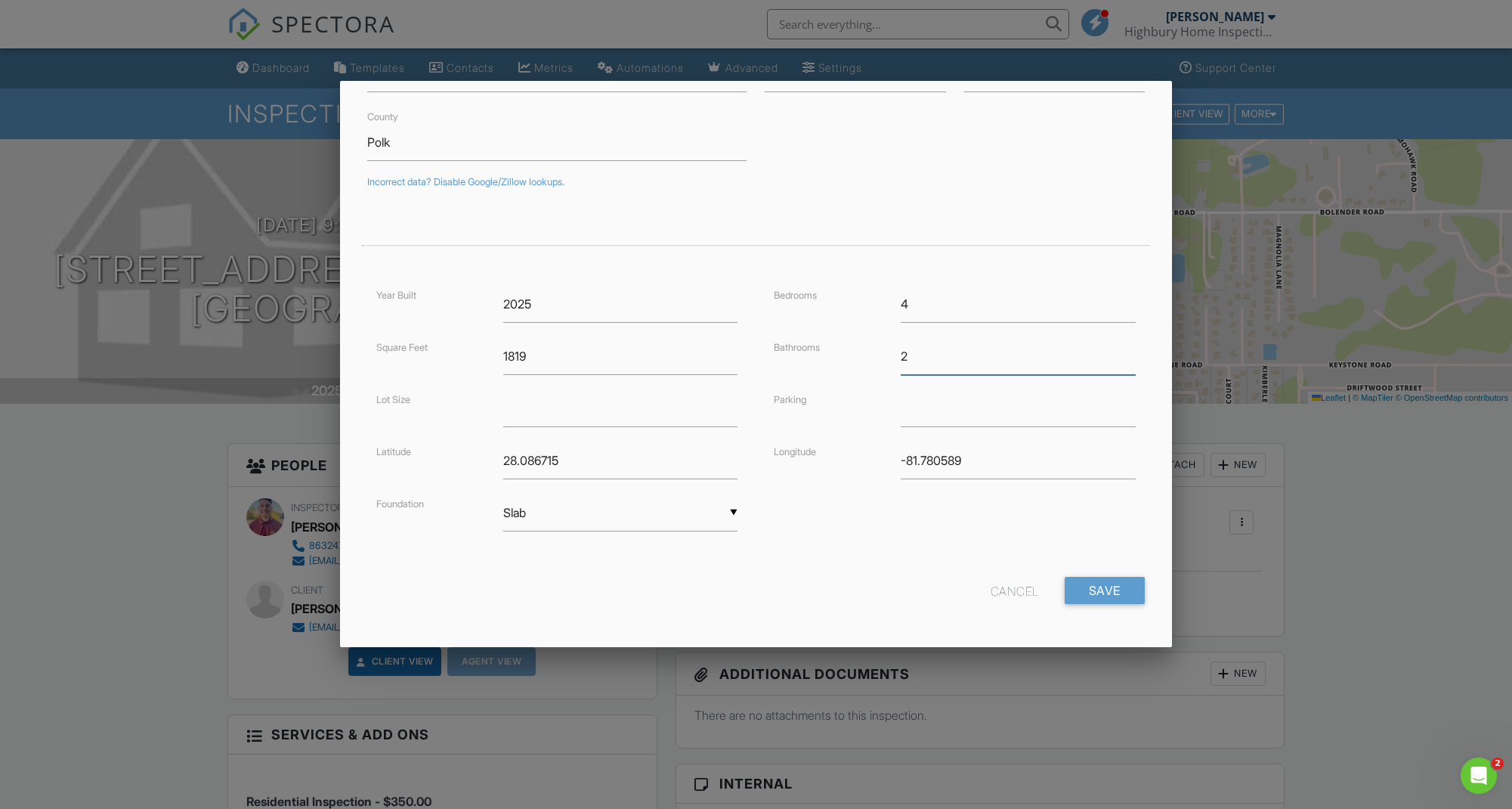
scroll to position [188, 0]
type input "2"
click at [1116, 585] on input "Save" at bounding box center [1105, 590] width 80 height 27
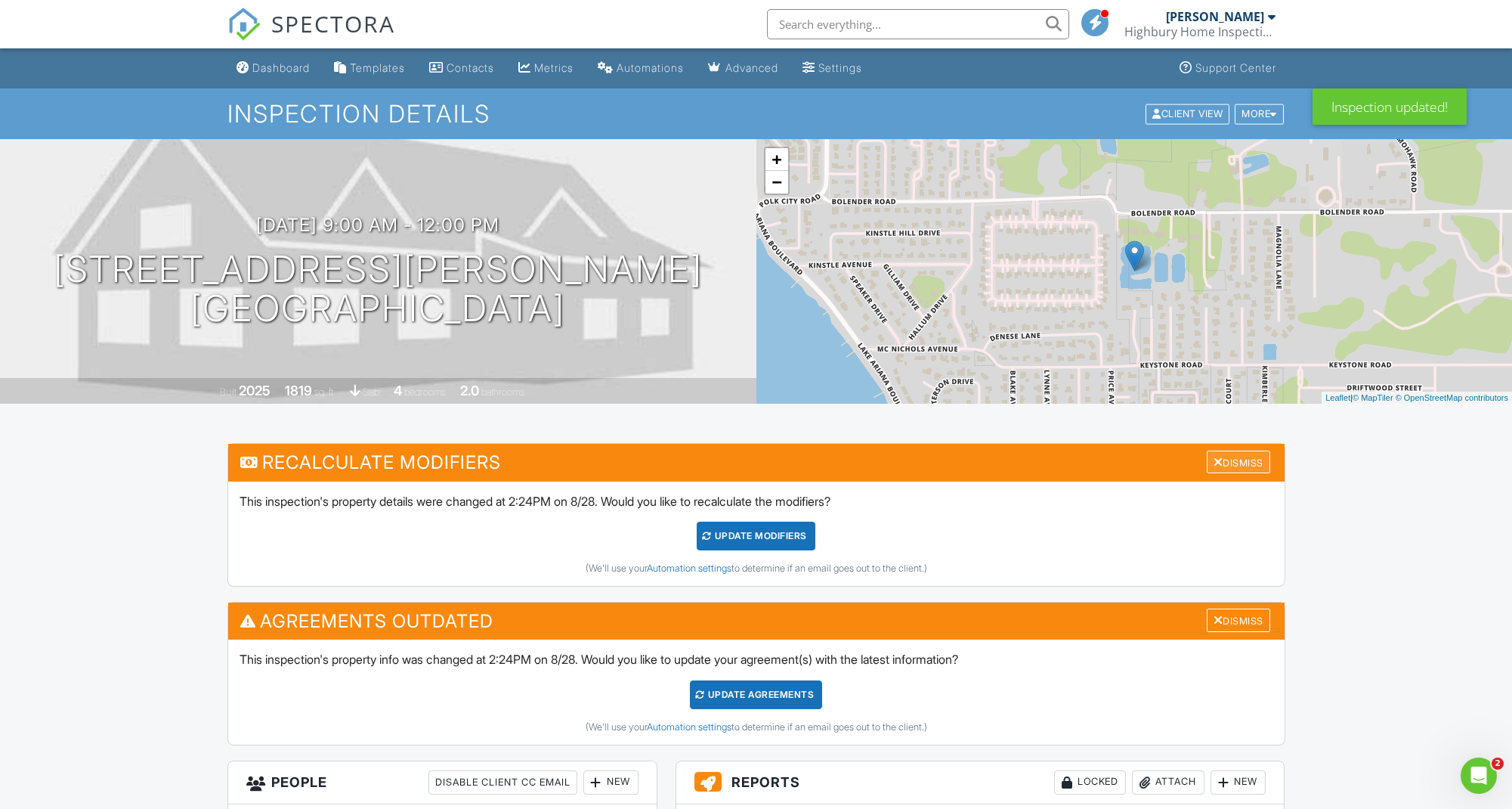
click at [1224, 463] on div "Dismiss" at bounding box center [1239, 462] width 63 height 23
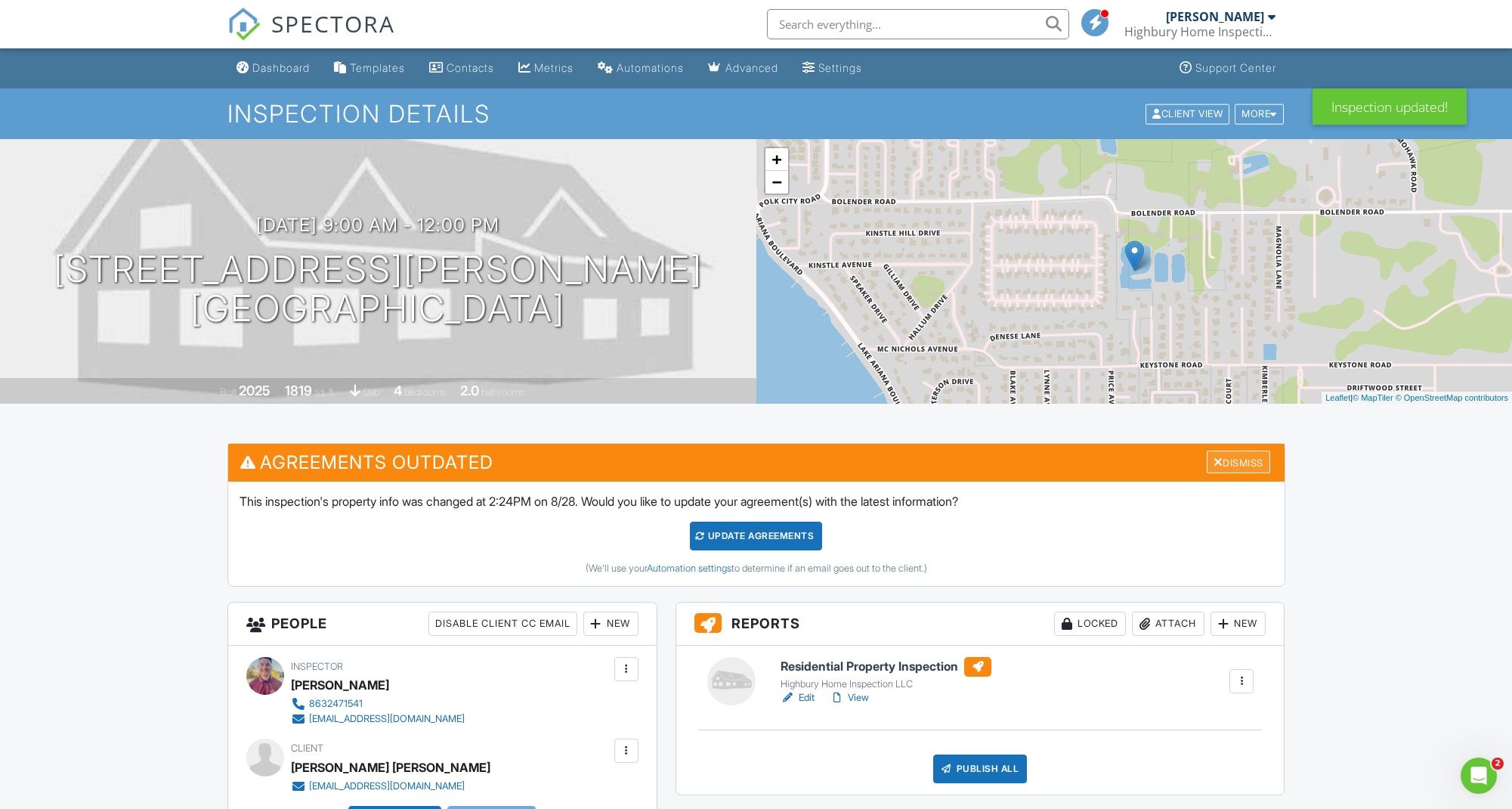
click at [1225, 461] on div "Dismiss" at bounding box center [1239, 462] width 63 height 23
